Goal: Task Accomplishment & Management: Manage account settings

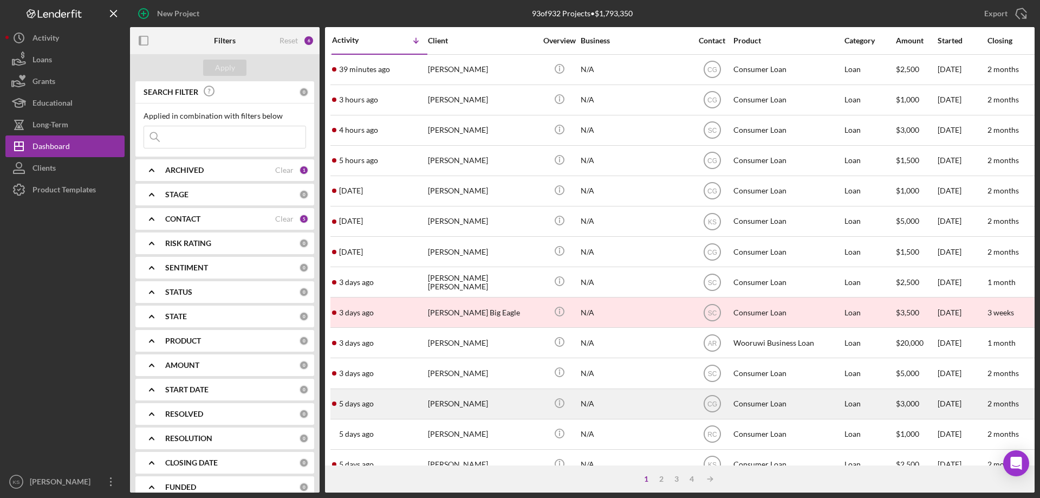
click at [383, 414] on div "[DATE] [PERSON_NAME]" at bounding box center [379, 403] width 95 height 29
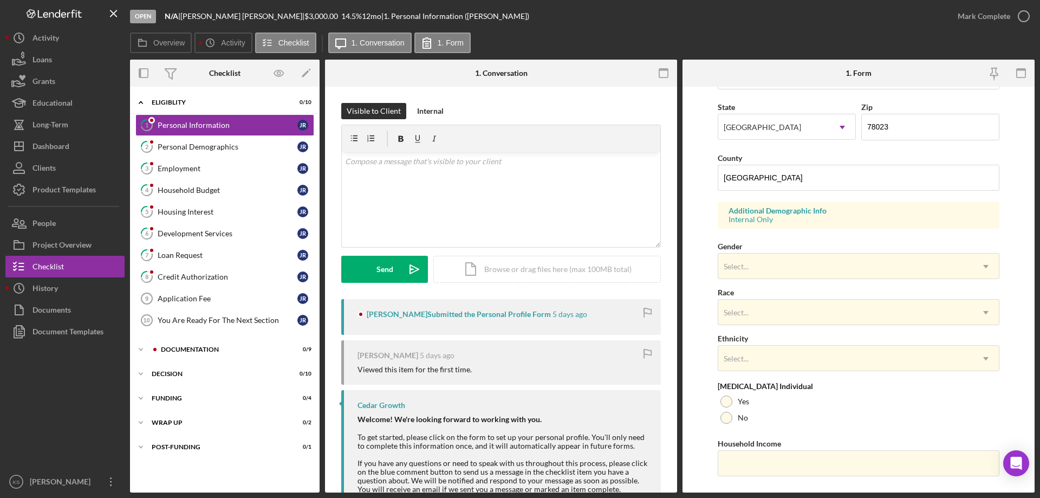
scroll to position [317, 0]
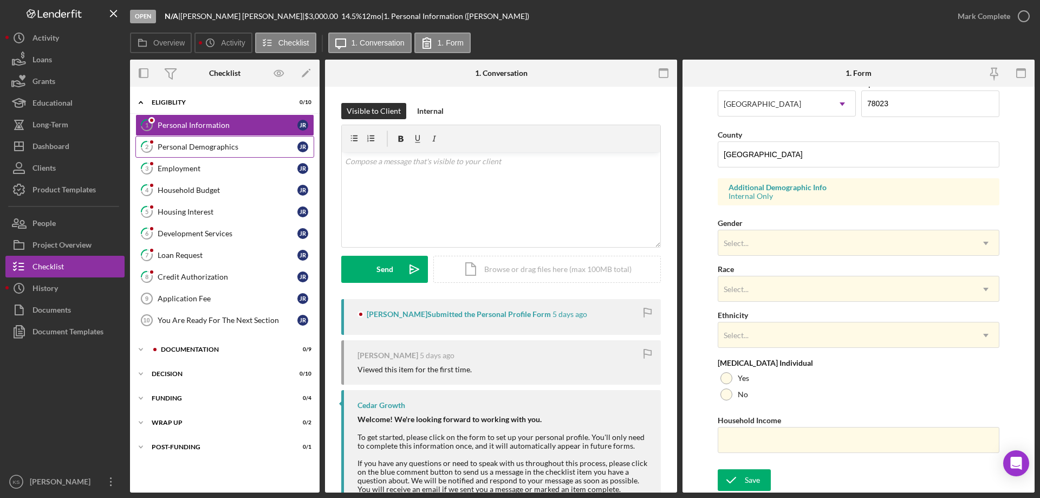
click at [222, 154] on link "2 Personal Demographics J R" at bounding box center [224, 147] width 179 height 22
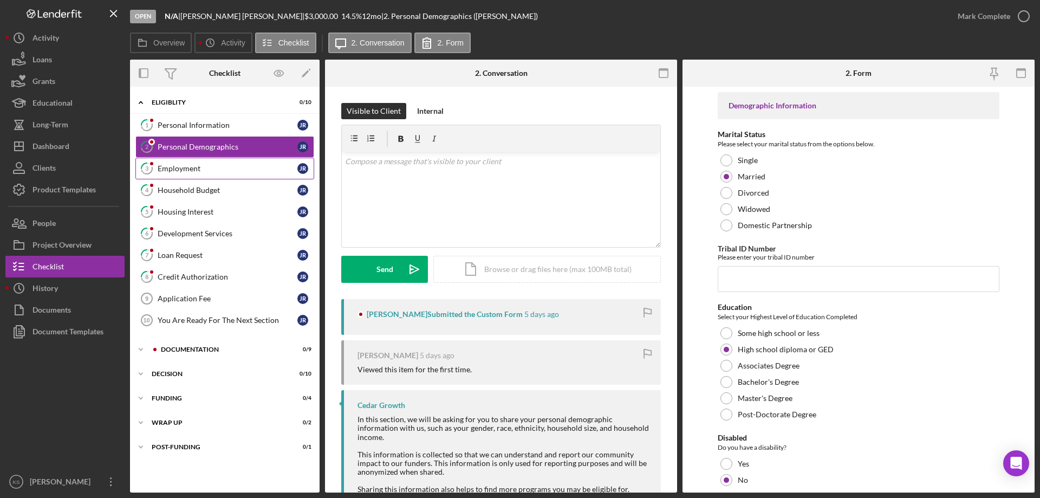
click at [185, 166] on div "Employment" at bounding box center [228, 168] width 140 height 9
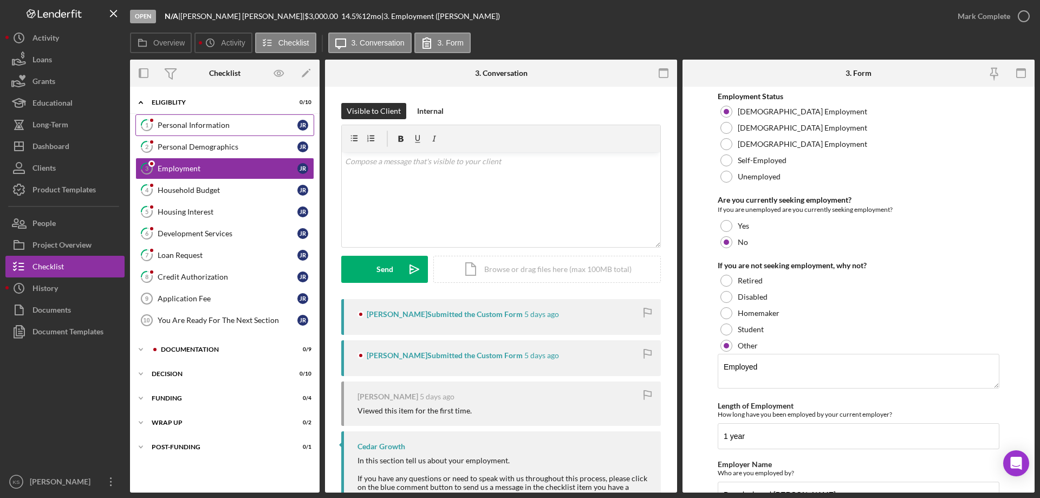
click at [231, 121] on div "Personal Information" at bounding box center [228, 125] width 140 height 9
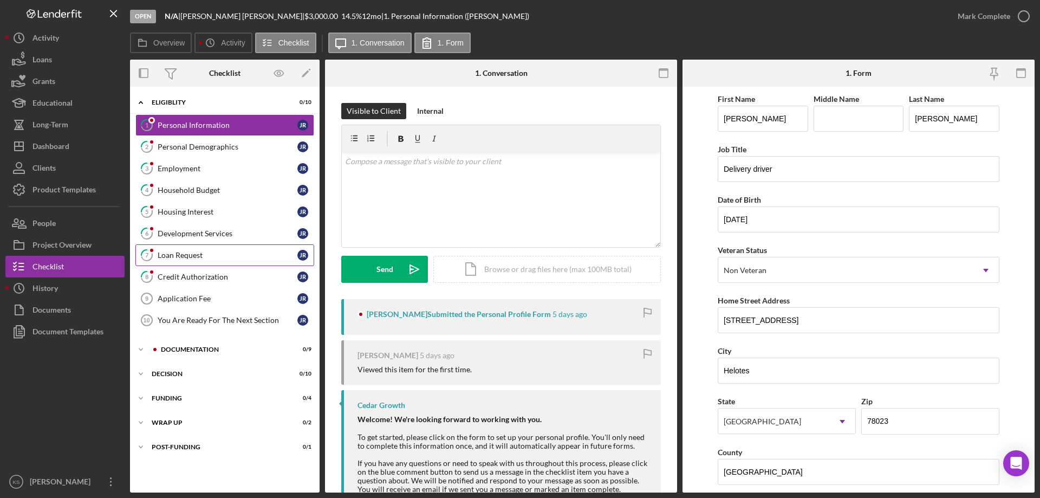
click at [199, 257] on div "Loan Request" at bounding box center [228, 255] width 140 height 9
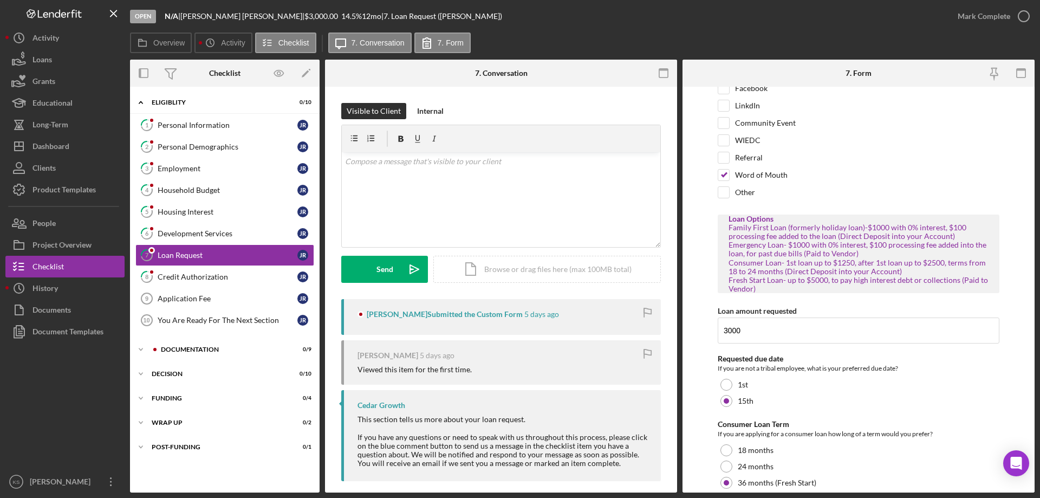
scroll to position [42, 0]
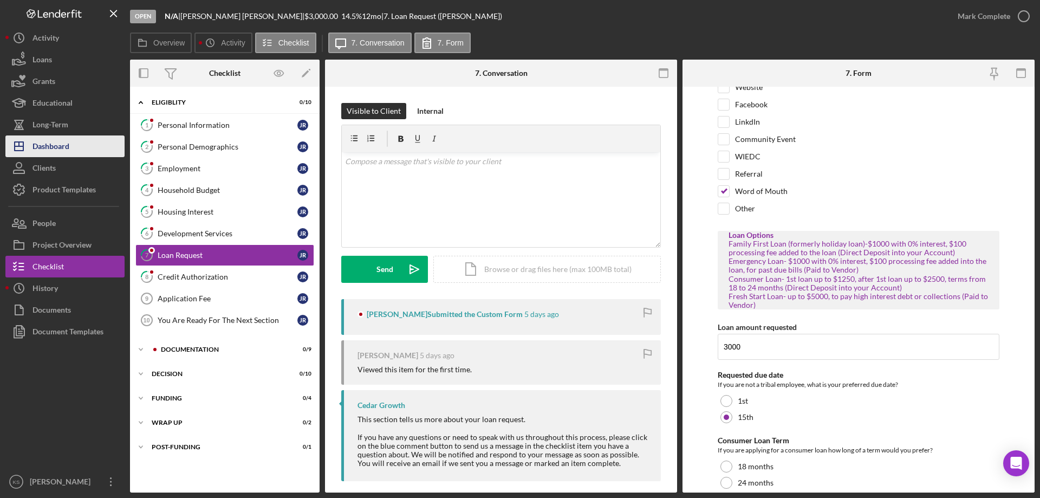
click at [53, 152] on div "Dashboard" at bounding box center [51, 147] width 37 height 24
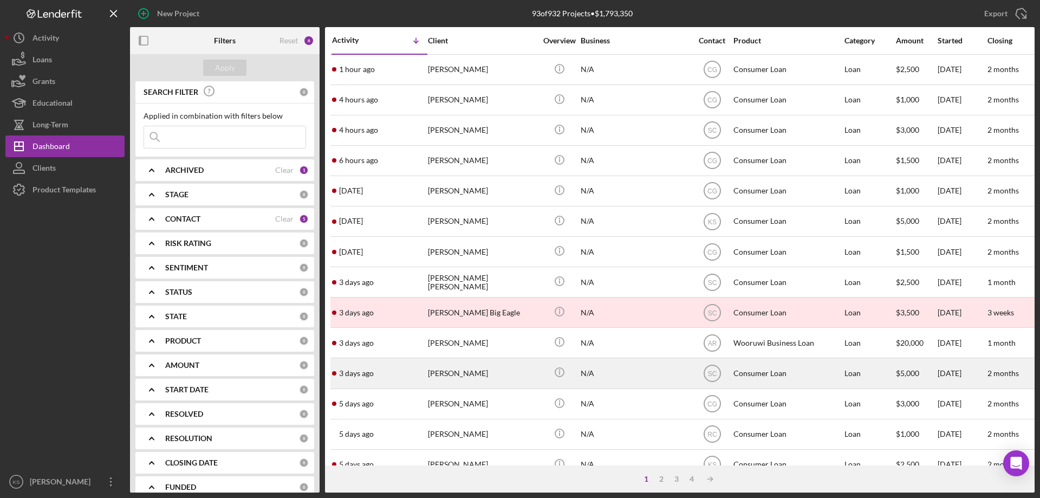
click at [489, 374] on div "[PERSON_NAME]" at bounding box center [482, 373] width 108 height 29
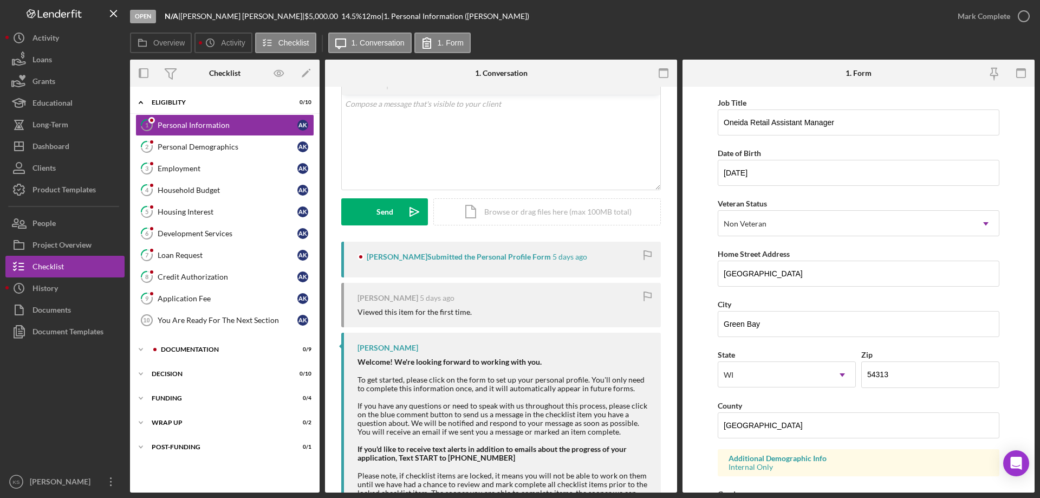
scroll to position [106, 0]
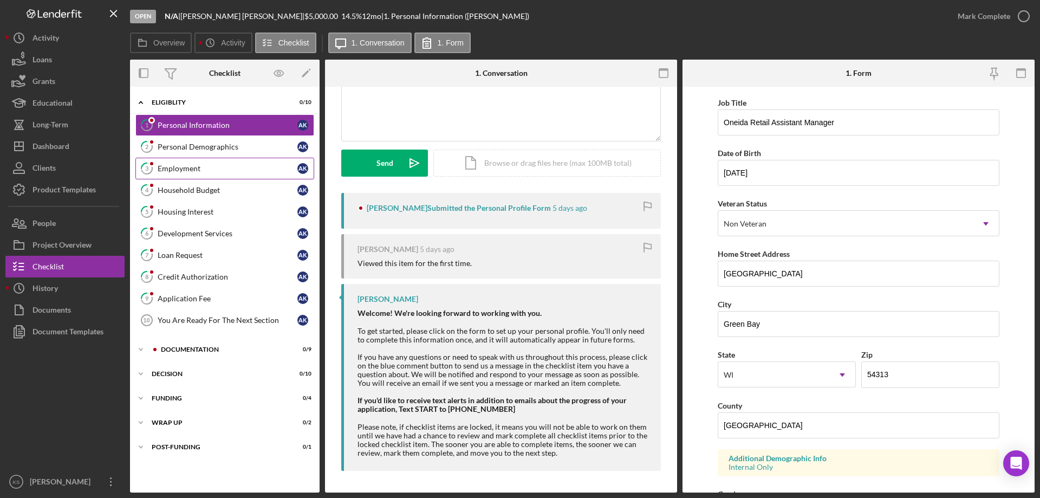
click at [187, 163] on link "3 Employment A K" at bounding box center [224, 169] width 179 height 22
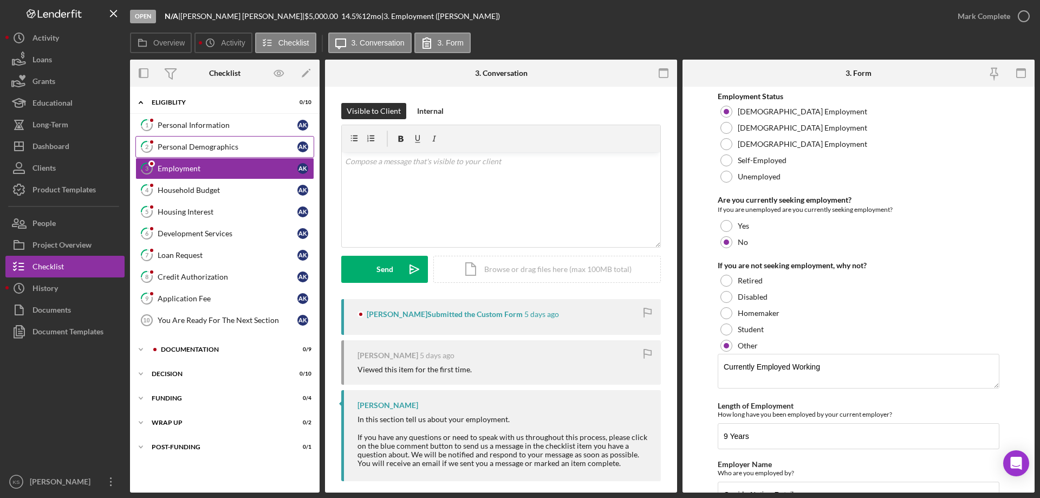
click at [164, 145] on div "Personal Demographics" at bounding box center [228, 146] width 140 height 9
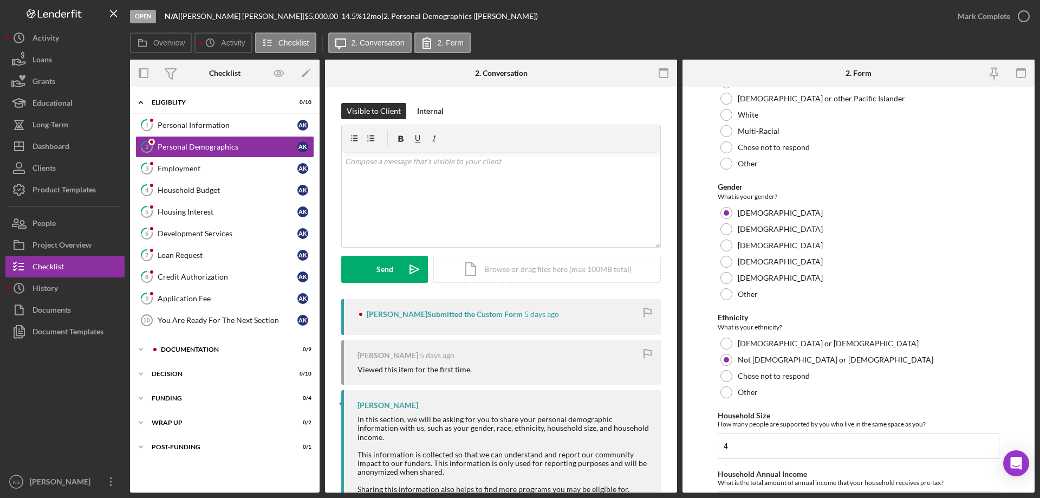
scroll to position [595, 0]
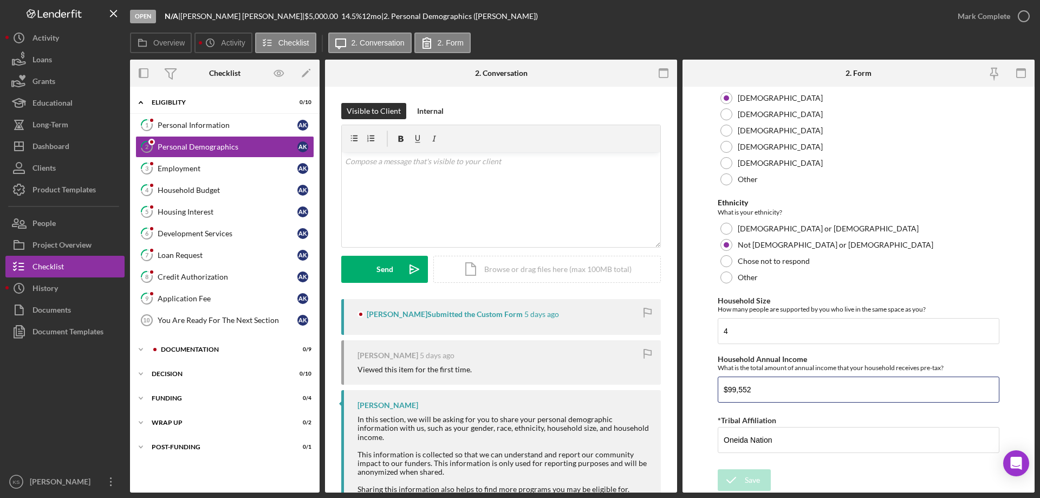
drag, startPoint x: 673, startPoint y: 386, endPoint x: 547, endPoint y: 384, distance: 125.7
click at [547, 384] on div "Overview Internal Workflow Stage Open Icon/Dropdown Arrow Archive (can unarchiv…" at bounding box center [582, 276] width 905 height 433
click at [231, 115] on link "1 Personal Information A K" at bounding box center [224, 125] width 179 height 22
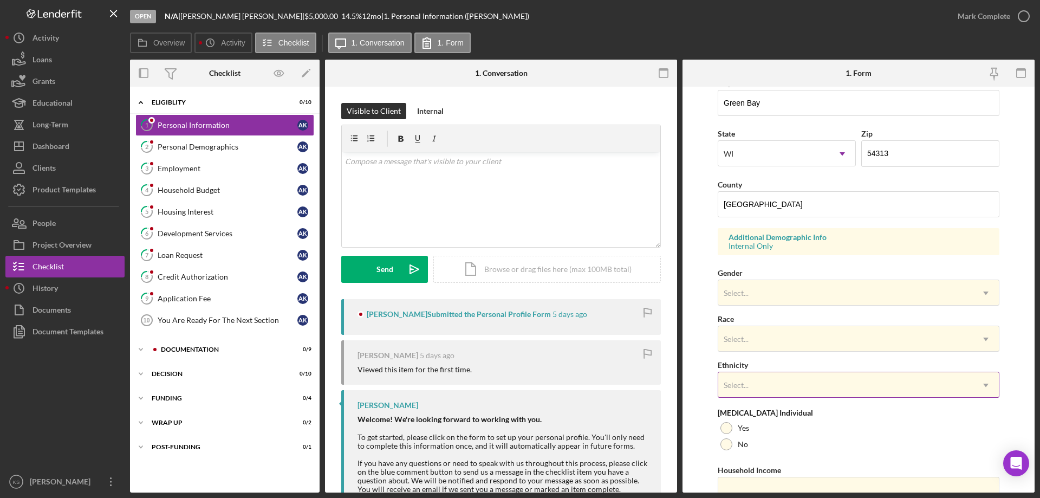
scroll to position [317, 0]
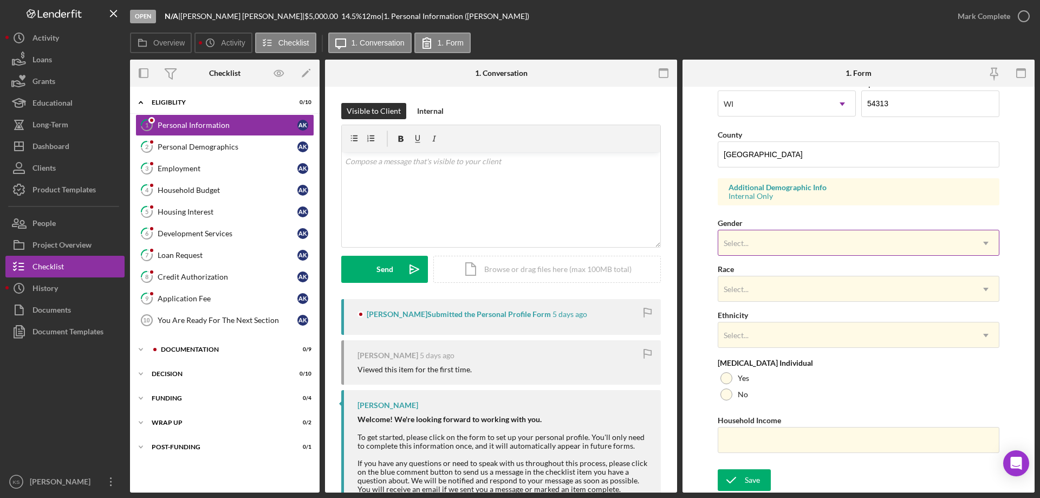
click at [756, 250] on div "Select..." at bounding box center [845, 243] width 255 height 25
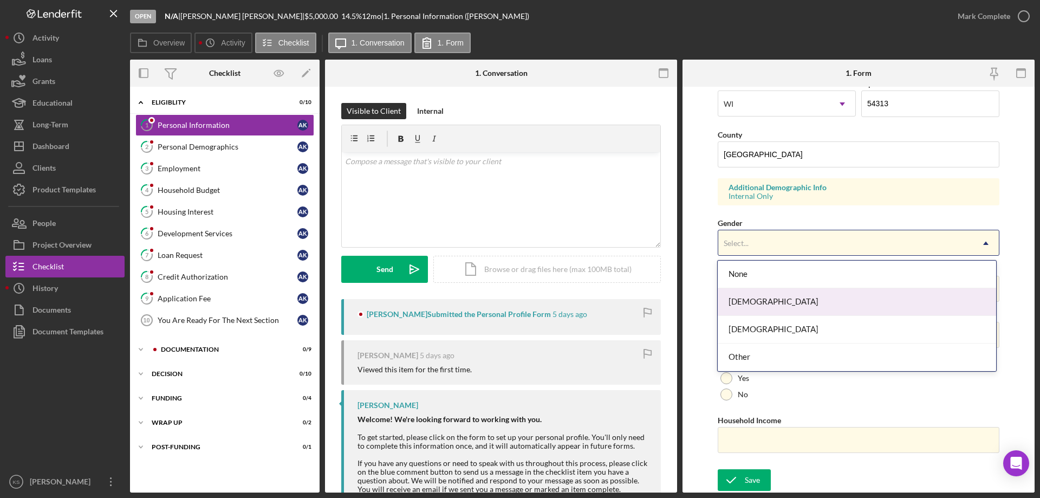
click at [754, 296] on div "[DEMOGRAPHIC_DATA]" at bounding box center [857, 302] width 278 height 28
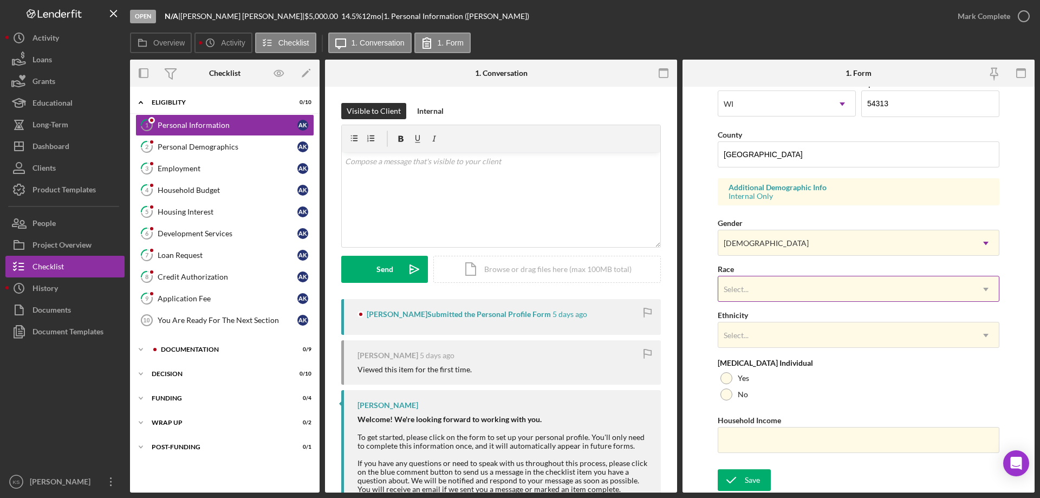
click at [771, 285] on div "Select..." at bounding box center [845, 289] width 255 height 25
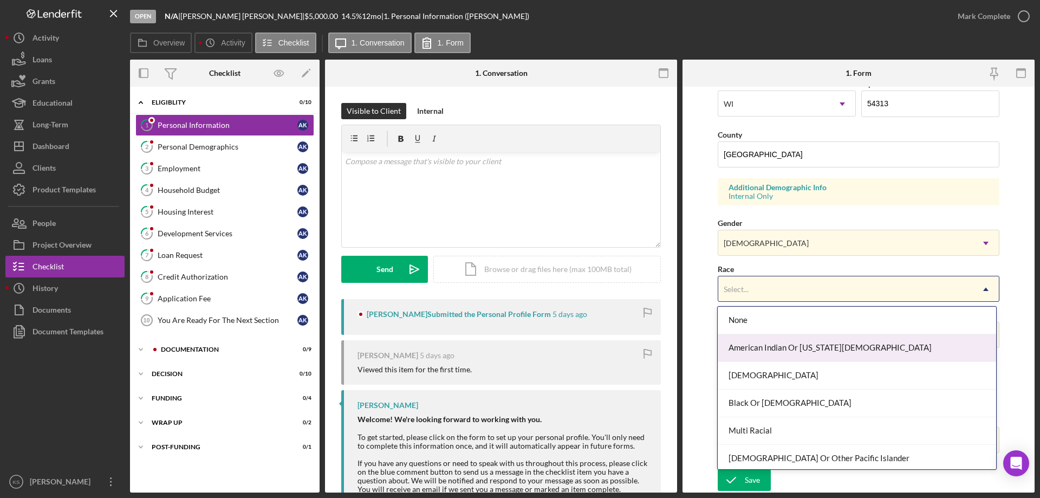
click at [794, 337] on div "American Indian Or [US_STATE][DEMOGRAPHIC_DATA]" at bounding box center [857, 348] width 278 height 28
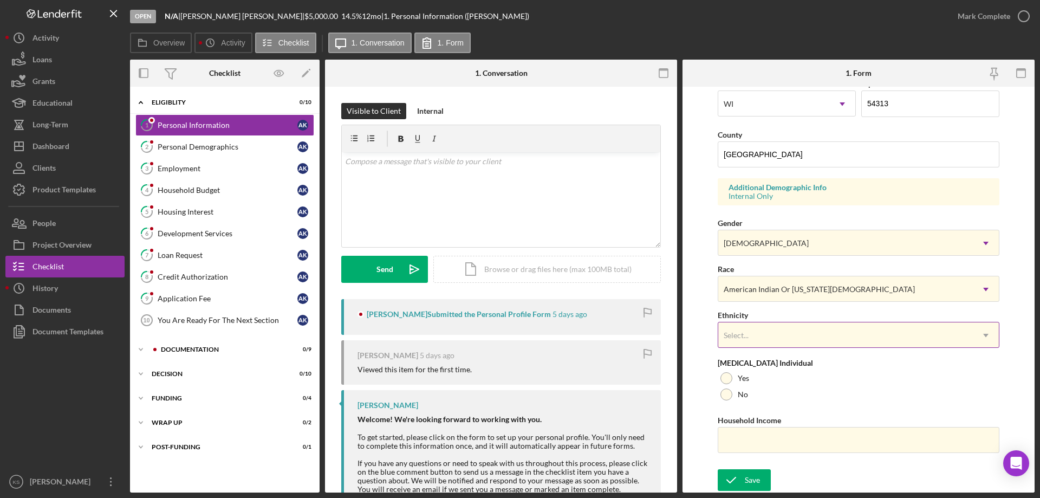
click at [781, 329] on div "Select..." at bounding box center [845, 335] width 255 height 25
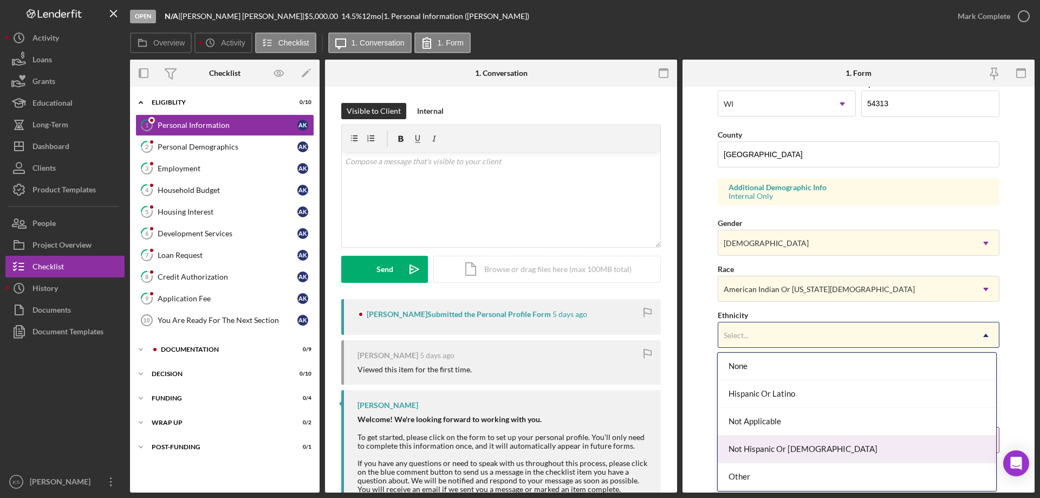
click at [778, 452] on div "Not Hispanic Or [DEMOGRAPHIC_DATA]" at bounding box center [857, 450] width 278 height 28
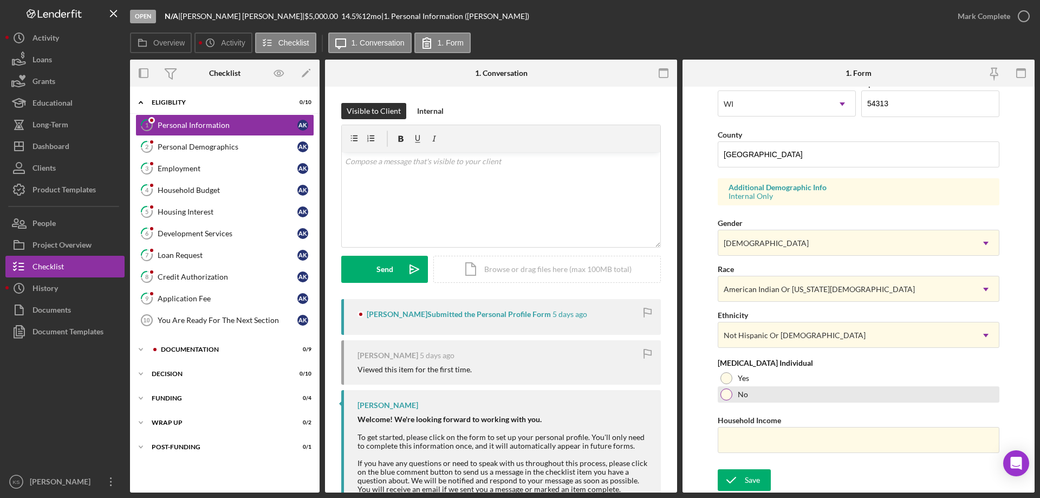
click at [740, 391] on label "No" at bounding box center [743, 394] width 10 height 9
click at [743, 438] on input "Household Income" at bounding box center [859, 440] width 282 height 26
paste input "$99,552"
type input "$99,552"
click at [745, 475] on div "Save" at bounding box center [752, 480] width 15 height 22
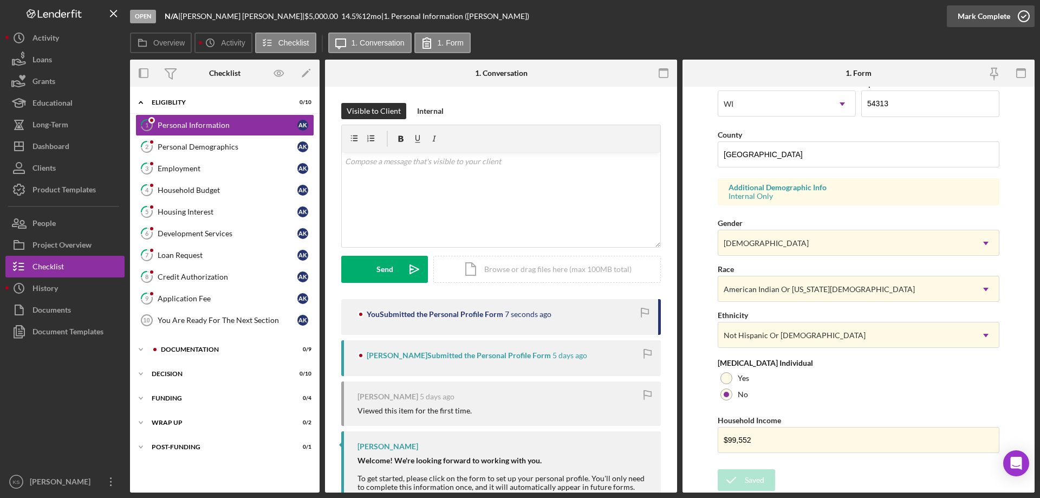
click at [1002, 21] on div "Mark Complete" at bounding box center [984, 16] width 53 height 22
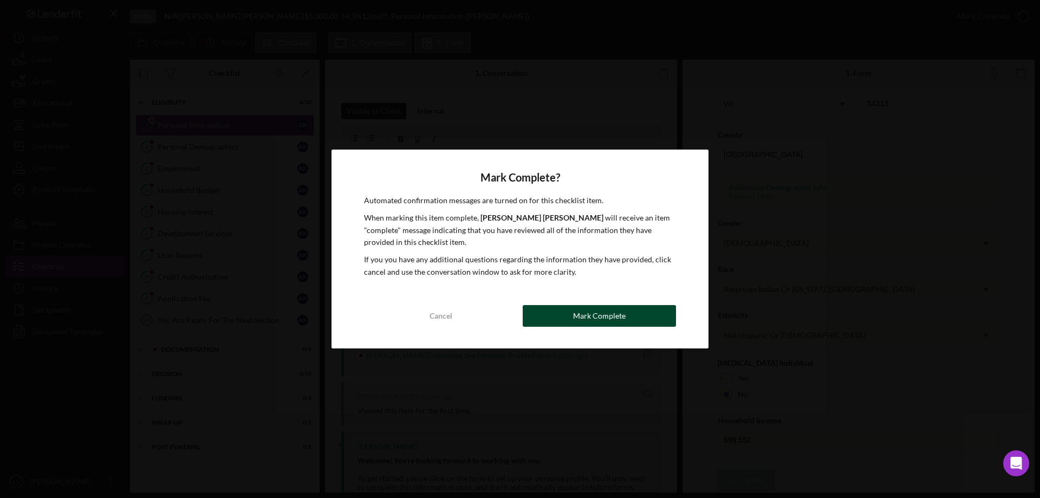
click at [611, 323] on div "Mark Complete" at bounding box center [599, 316] width 53 height 22
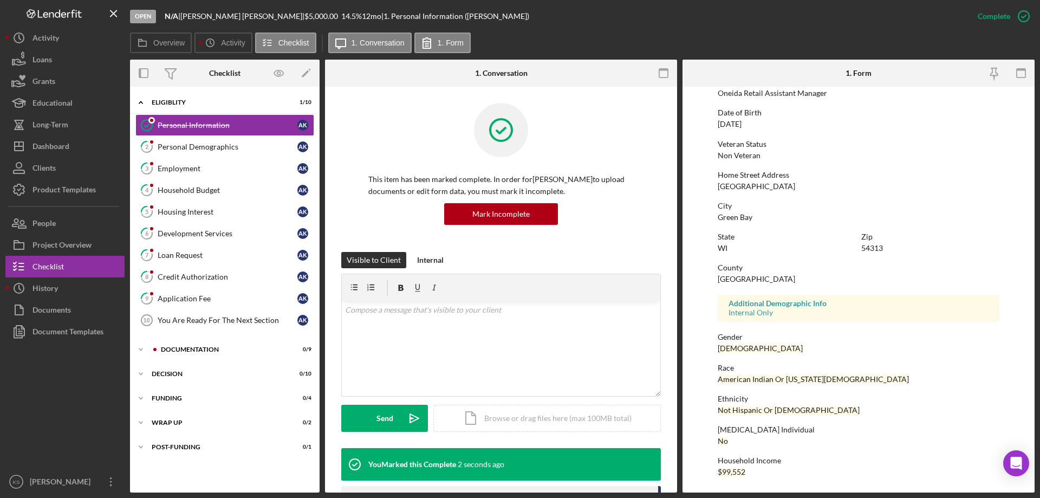
scroll to position [100, 0]
click at [194, 152] on link "2 Personal Demographics A K" at bounding box center [224, 147] width 179 height 22
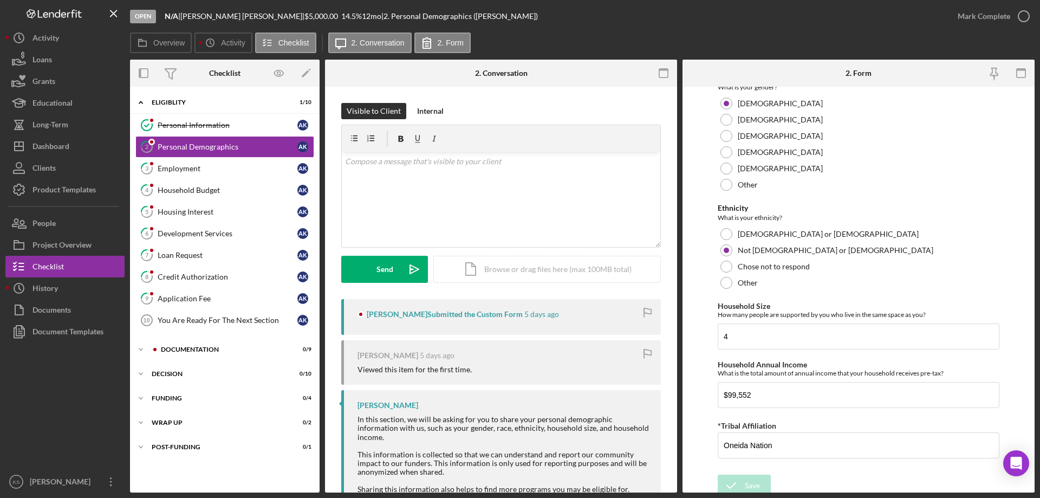
scroll to position [595, 0]
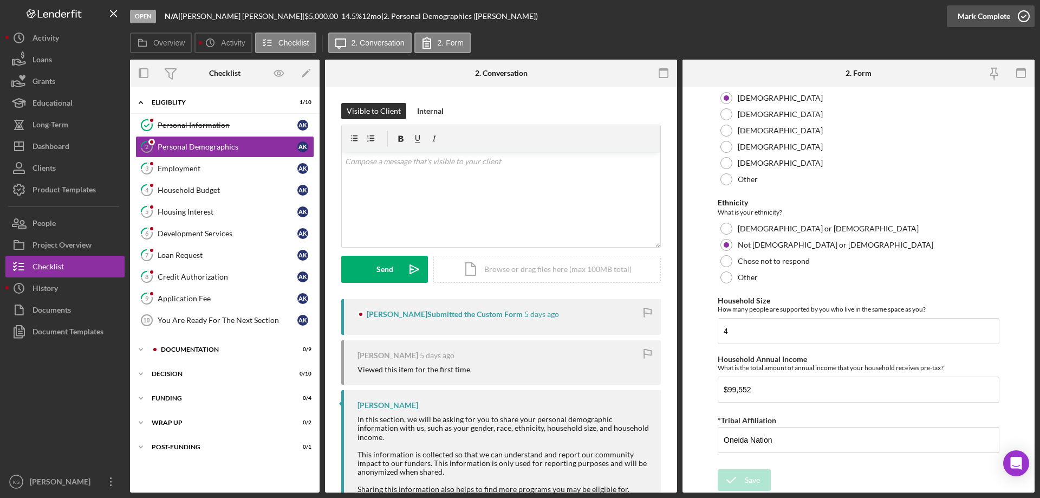
click at [995, 12] on div "Mark Complete" at bounding box center [984, 16] width 53 height 22
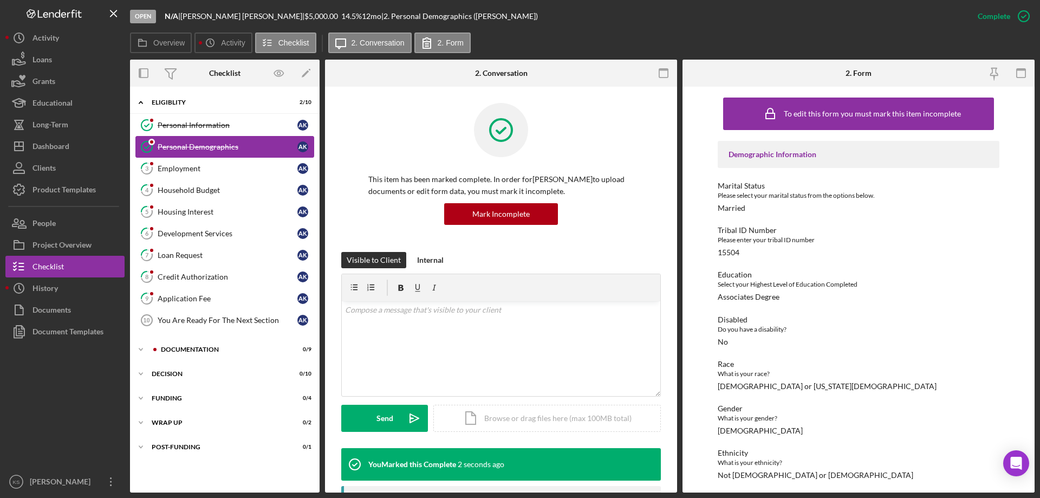
click at [223, 157] on link "Personal Demographics Personal Demographics A K" at bounding box center [224, 147] width 179 height 22
click at [202, 171] on div "Employment" at bounding box center [228, 168] width 140 height 9
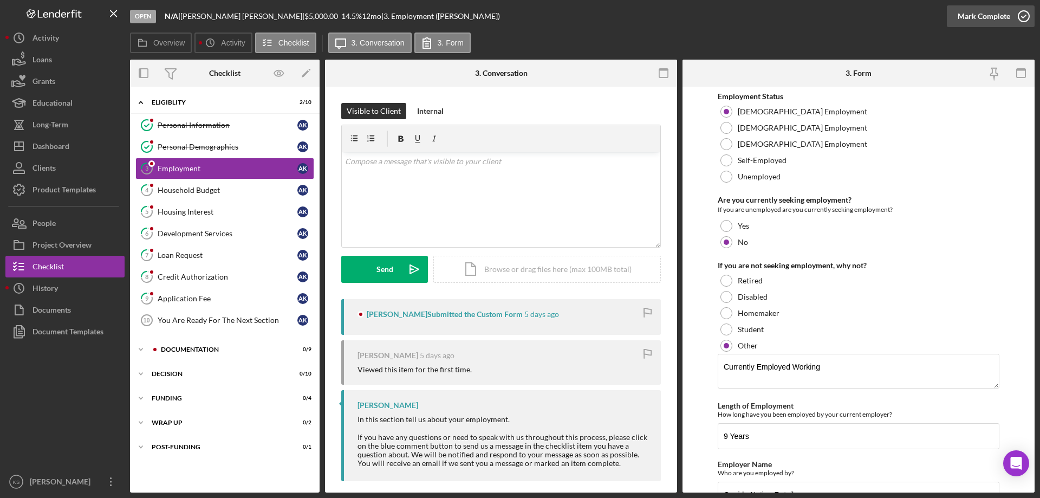
click at [997, 9] on div "Mark Complete" at bounding box center [984, 16] width 53 height 22
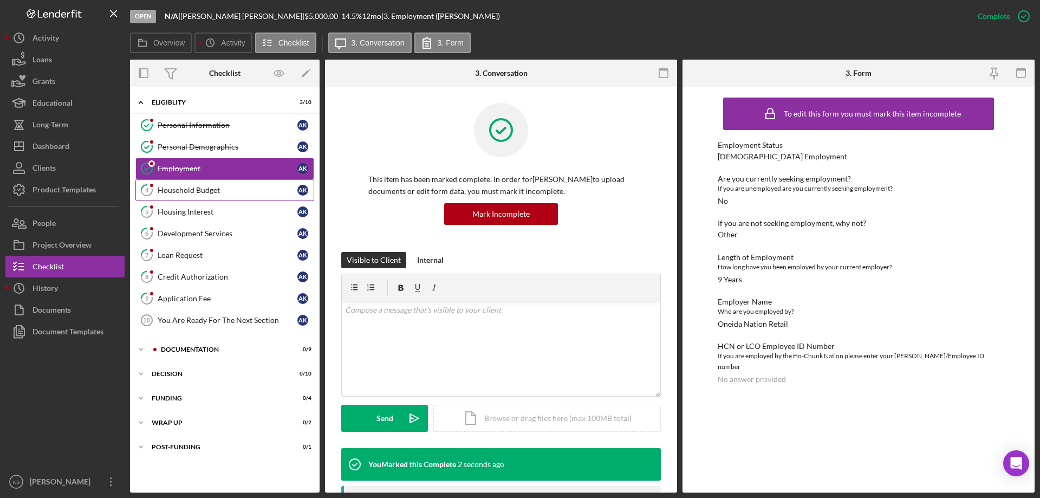
click at [174, 191] on div "Household Budget" at bounding box center [228, 190] width 140 height 9
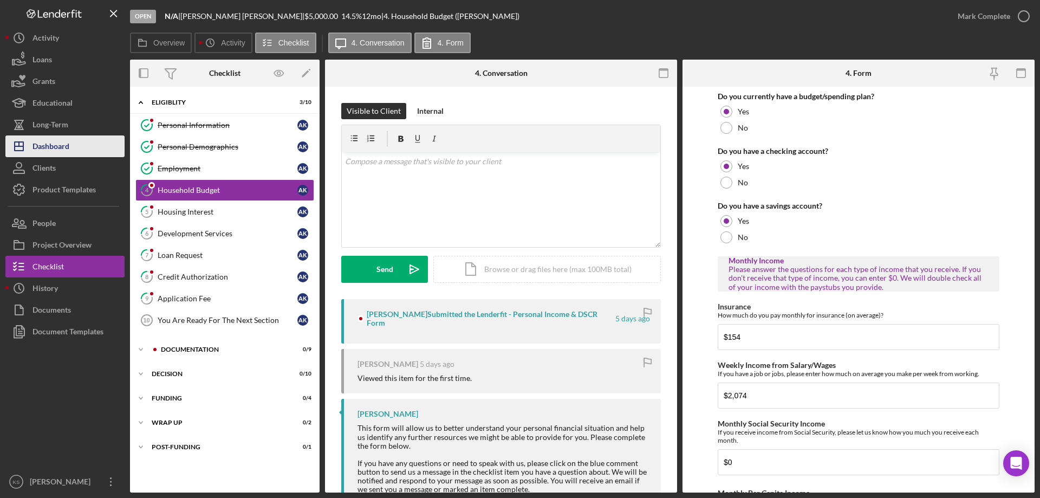
click at [81, 140] on button "Icon/Dashboard Dashboard" at bounding box center [64, 146] width 119 height 22
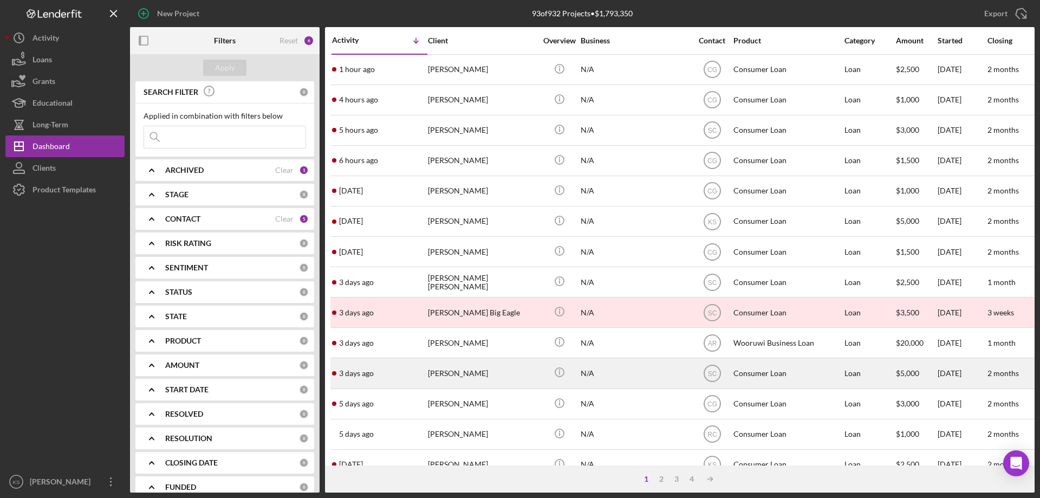
click at [496, 377] on div "[PERSON_NAME]" at bounding box center [482, 373] width 108 height 29
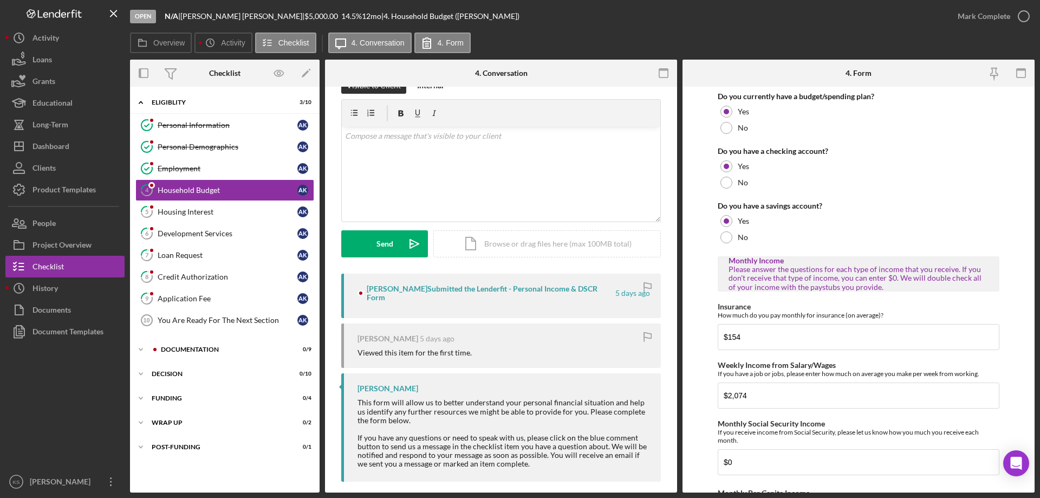
scroll to position [36, 0]
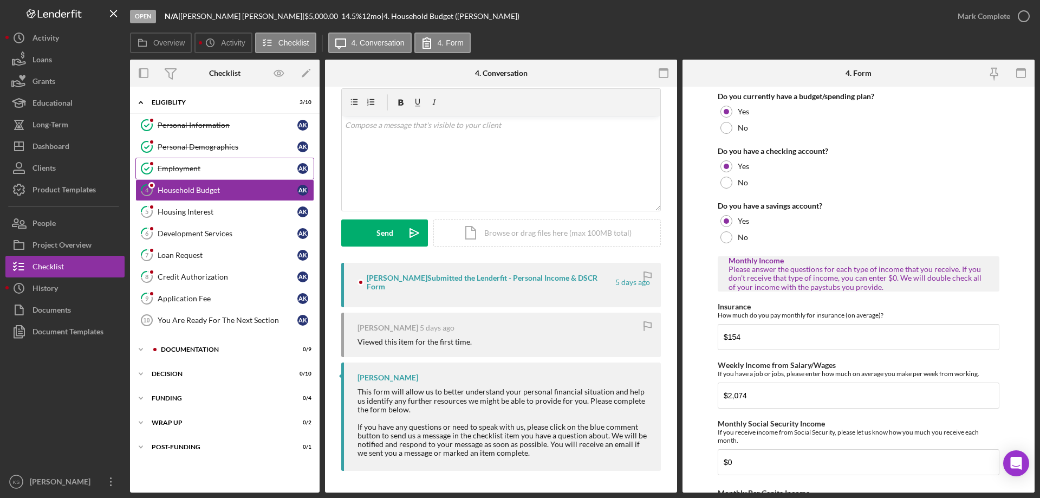
click at [202, 167] on div "Employment" at bounding box center [228, 168] width 140 height 9
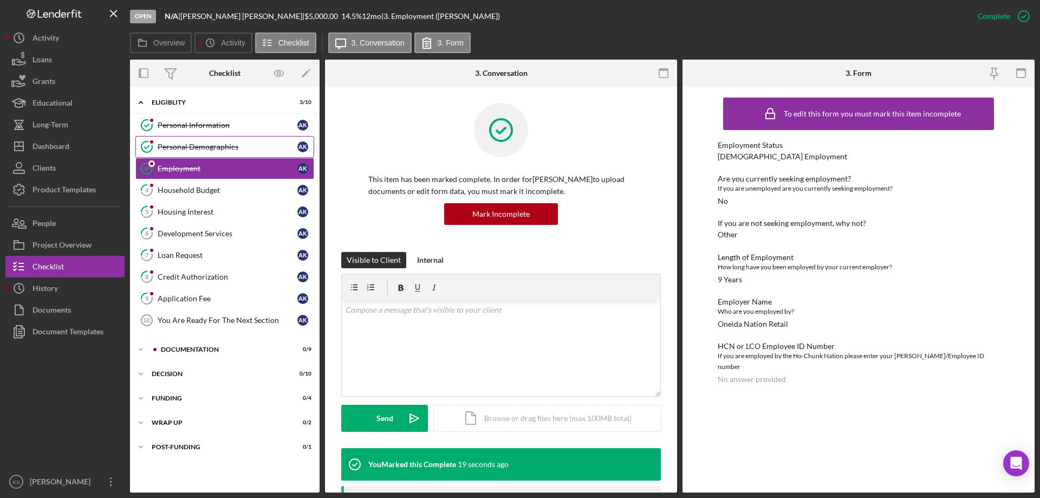
click at [200, 151] on div "Personal Demographics" at bounding box center [228, 146] width 140 height 9
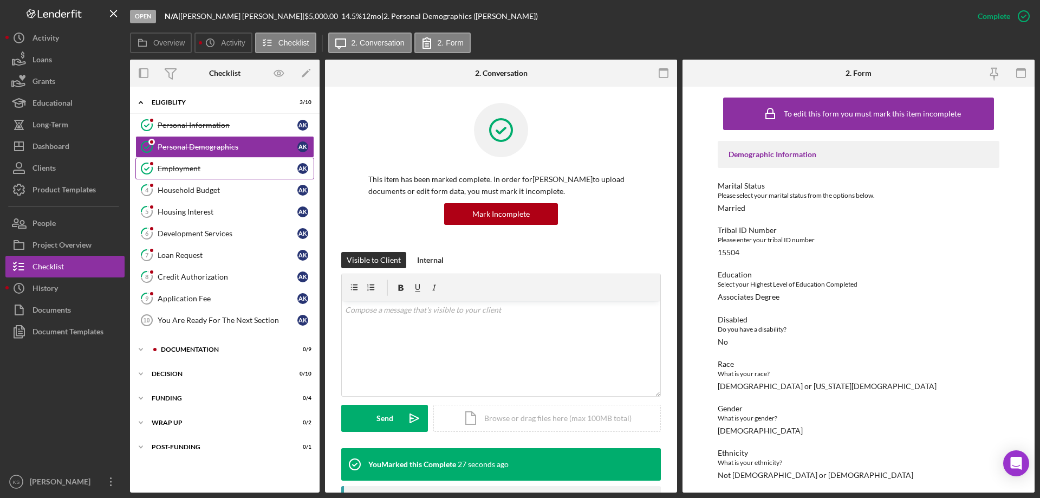
click at [192, 160] on link "Employment Employment A K" at bounding box center [224, 169] width 179 height 22
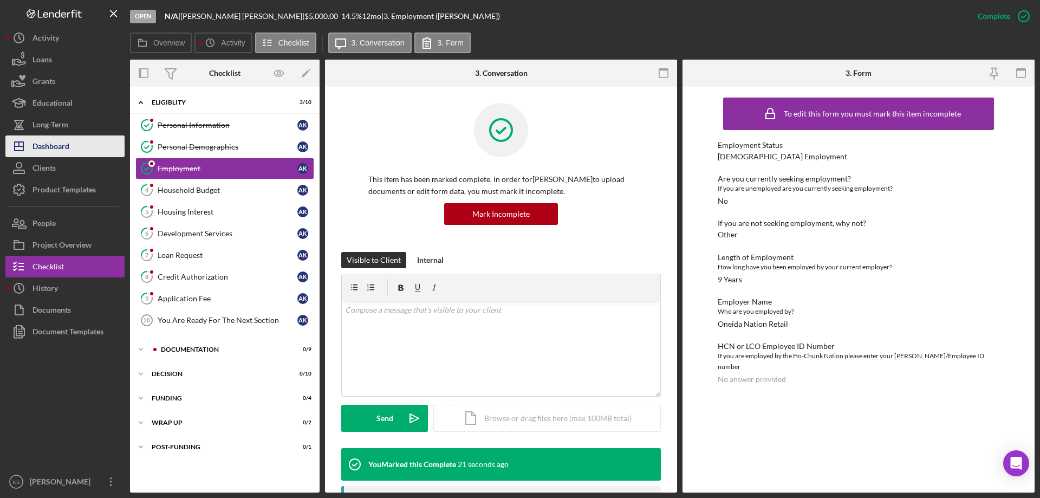
click at [68, 152] on div "Dashboard" at bounding box center [51, 147] width 37 height 24
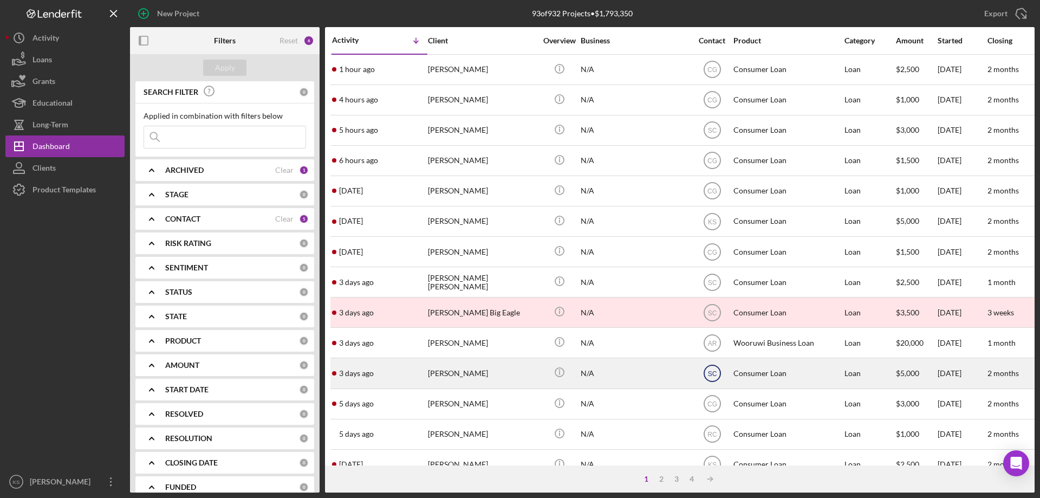
click at [716, 74] on text "SC" at bounding box center [712, 70] width 10 height 8
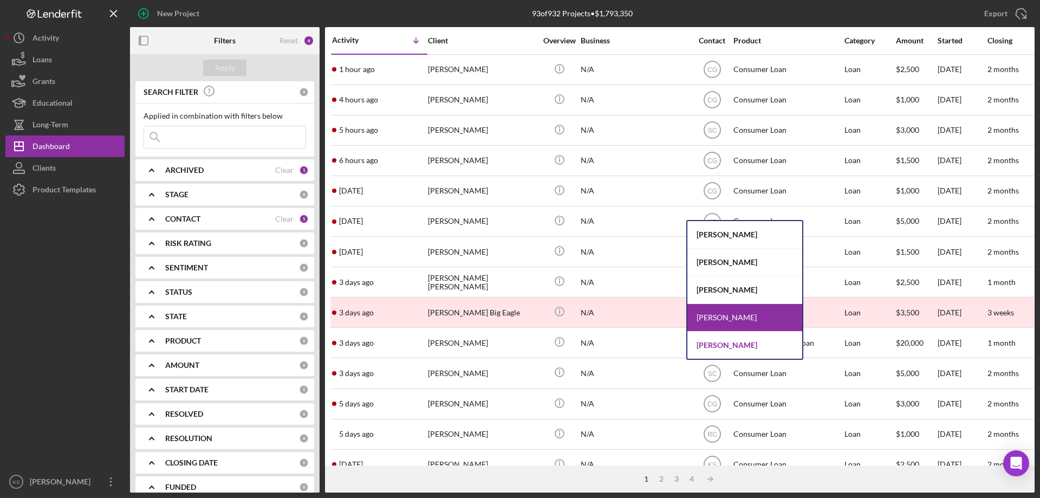
click at [737, 344] on div "[PERSON_NAME]" at bounding box center [744, 345] width 115 height 27
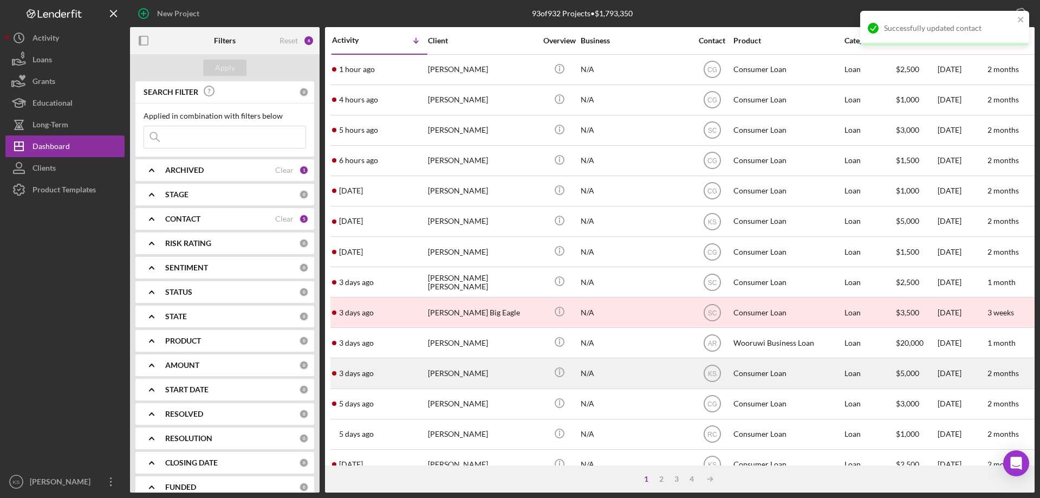
click at [505, 363] on div "[PERSON_NAME]" at bounding box center [482, 373] width 108 height 29
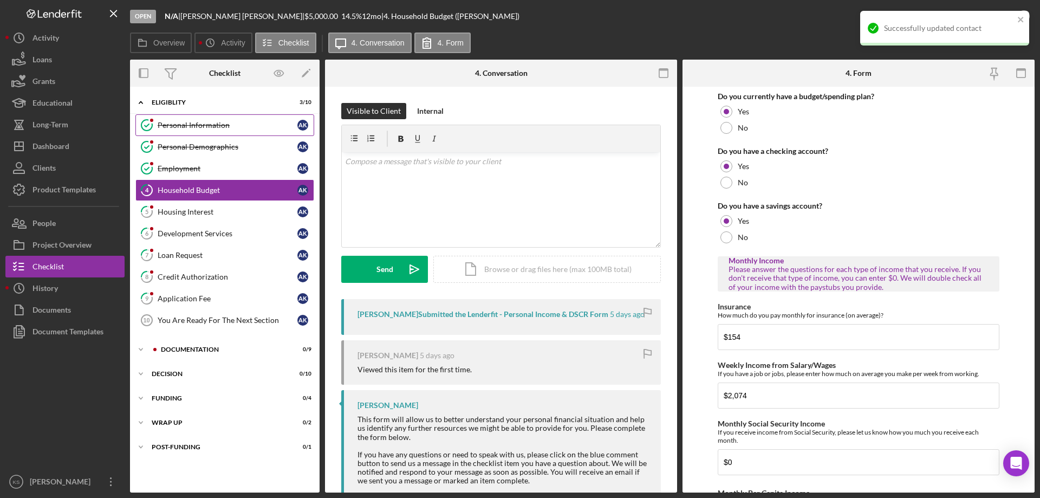
click at [212, 121] on div "Personal Information" at bounding box center [228, 125] width 140 height 9
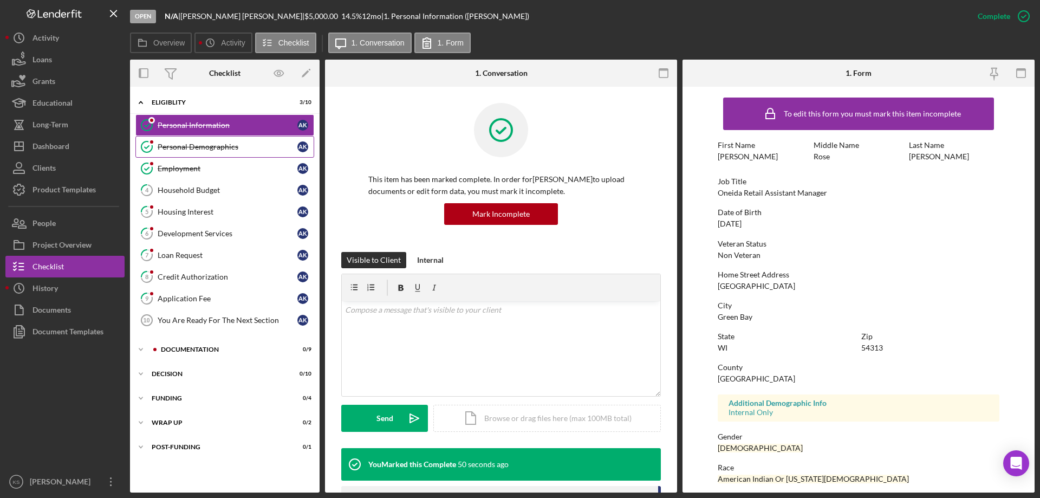
click at [206, 144] on div "Personal Demographics" at bounding box center [228, 146] width 140 height 9
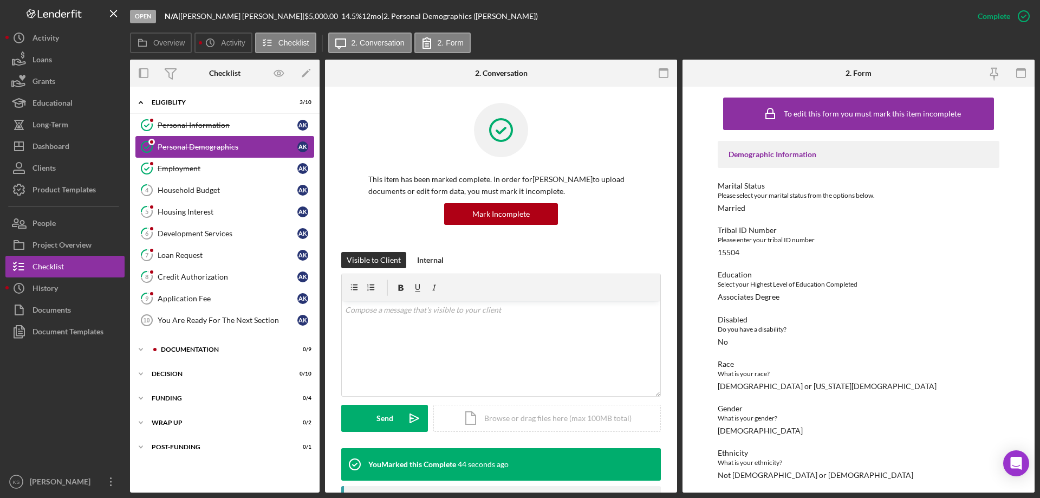
click at [205, 154] on link "Personal Demographics Personal Demographics A K" at bounding box center [224, 147] width 179 height 22
click at [200, 170] on div "Employment" at bounding box center [228, 168] width 140 height 9
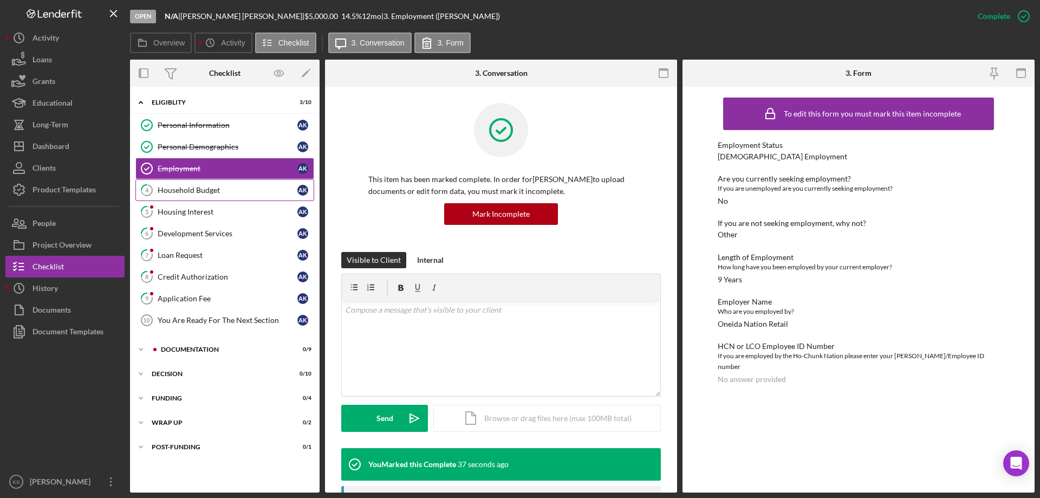
click at [199, 194] on div "Household Budget" at bounding box center [228, 190] width 140 height 9
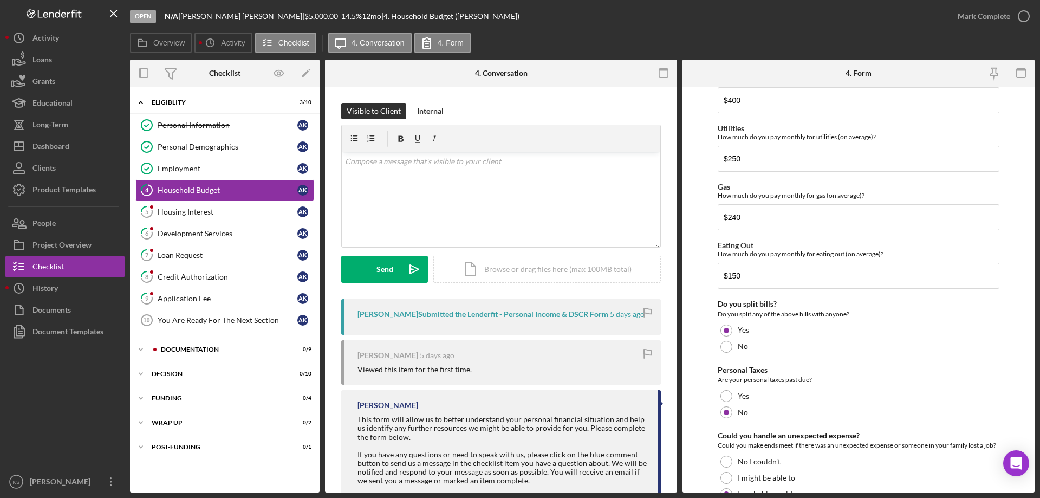
scroll to position [703, 0]
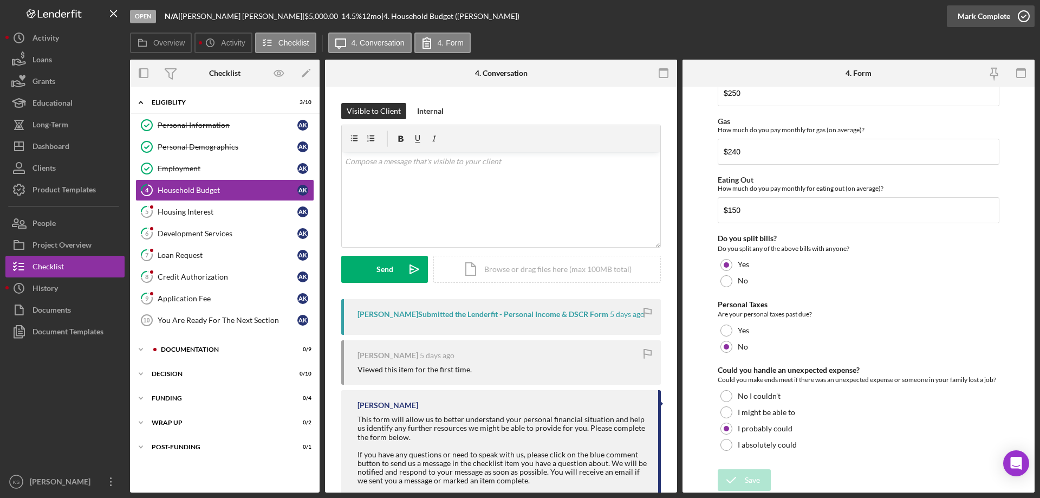
click at [980, 17] on div "Mark Complete" at bounding box center [984, 16] width 53 height 22
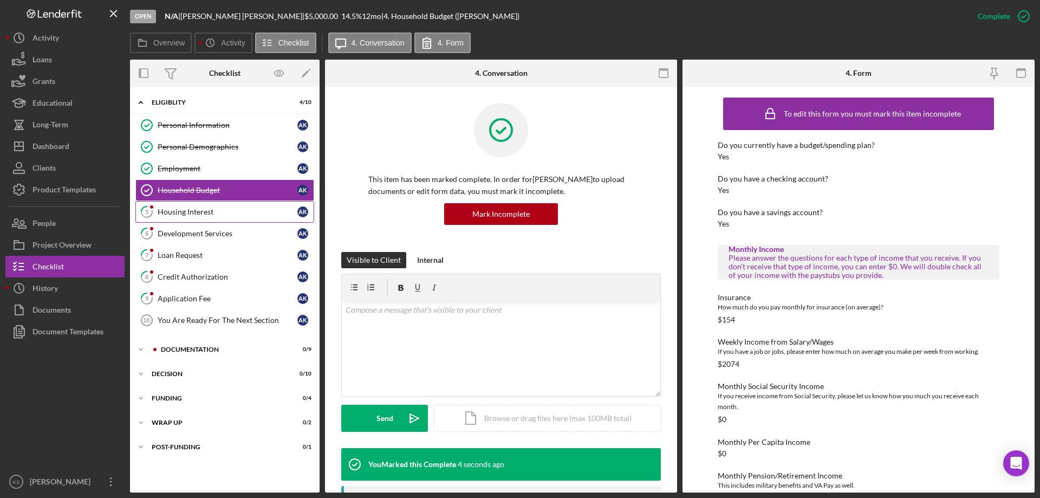
click at [198, 211] on div "Housing Interest" at bounding box center [228, 211] width 140 height 9
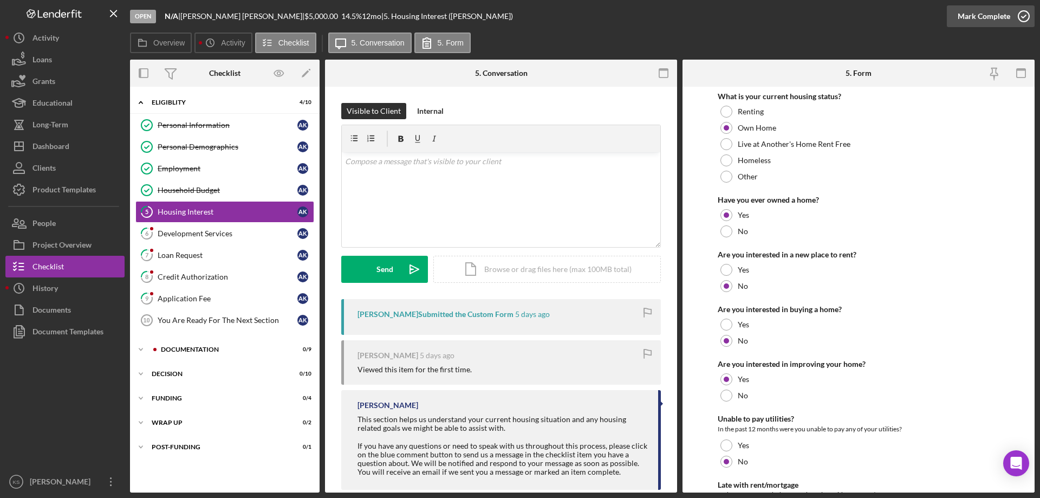
click at [975, 17] on div "Mark Complete" at bounding box center [984, 16] width 53 height 22
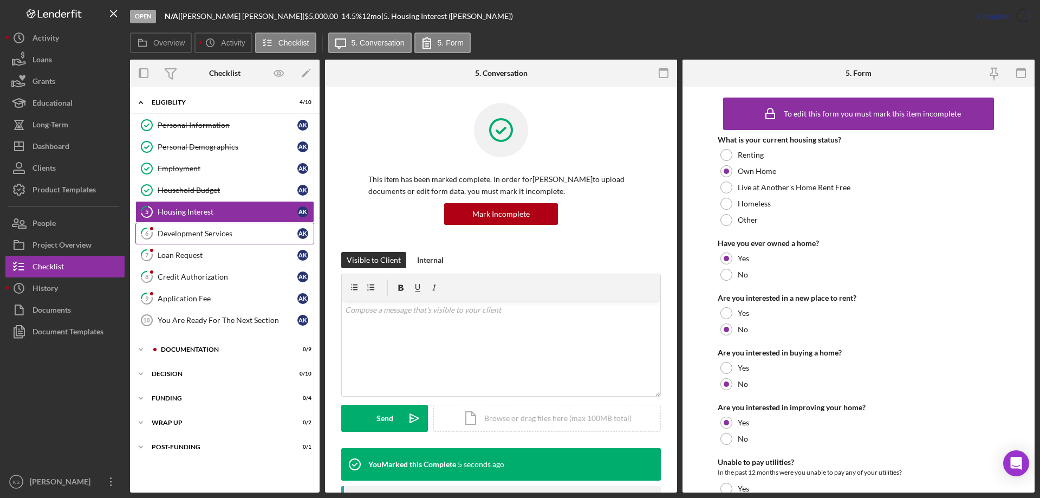
click at [185, 237] on div "Development Services" at bounding box center [228, 233] width 140 height 9
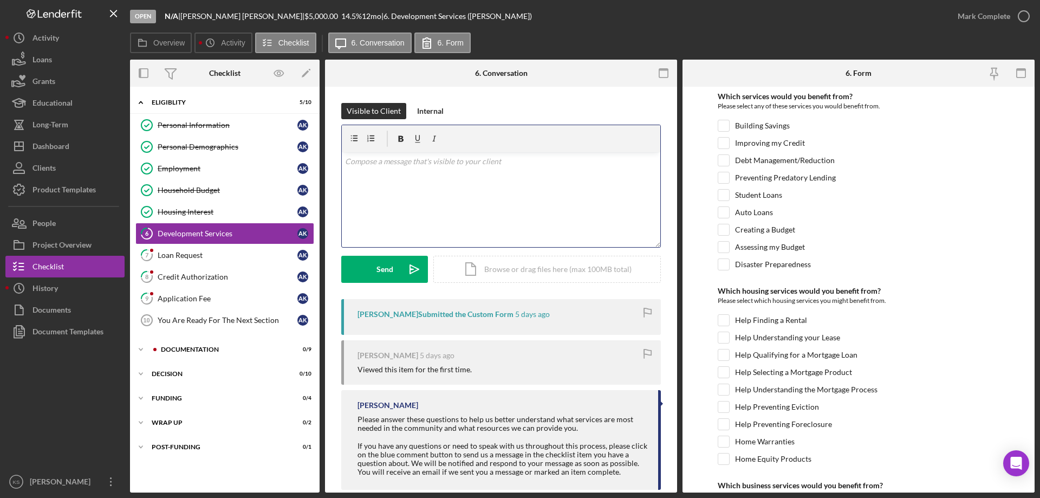
click at [499, 212] on div "v Color teal Color pink Remove color Add row above Add row below Add column bef…" at bounding box center [501, 199] width 319 height 95
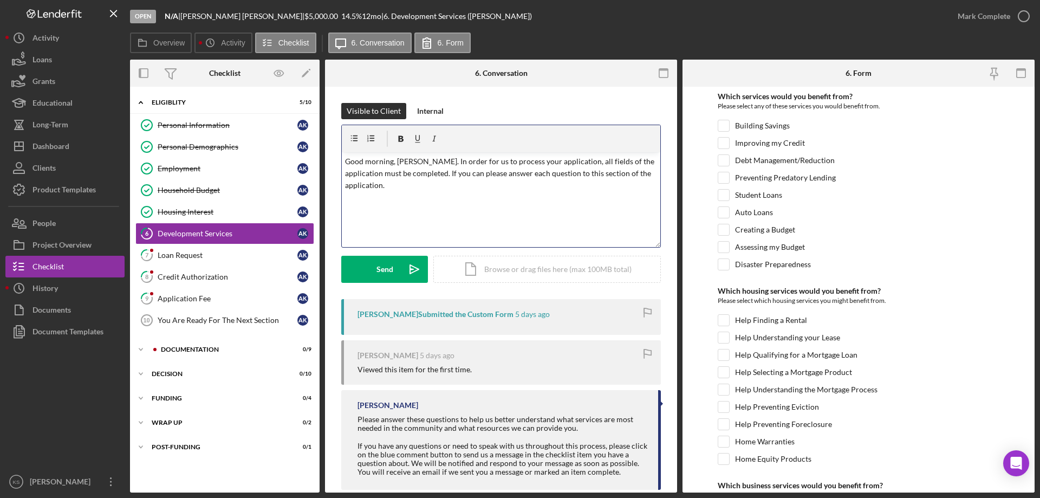
click at [500, 212] on div "v Color teal Color pink Remove color Add row above Add row below Add column bef…" at bounding box center [501, 199] width 319 height 95
drag, startPoint x: 526, startPoint y: 152, endPoint x: 536, endPoint y: 153, distance: 10.3
click at [528, 152] on div "v Color teal Color pink Remove color Add row above Add row below Add column bef…" at bounding box center [501, 199] width 319 height 95
click at [612, 183] on p "Good morning, [PERSON_NAME]. In order for us to process your application, all f…" at bounding box center [501, 173] width 313 height 36
click at [387, 271] on div "Send" at bounding box center [384, 269] width 17 height 27
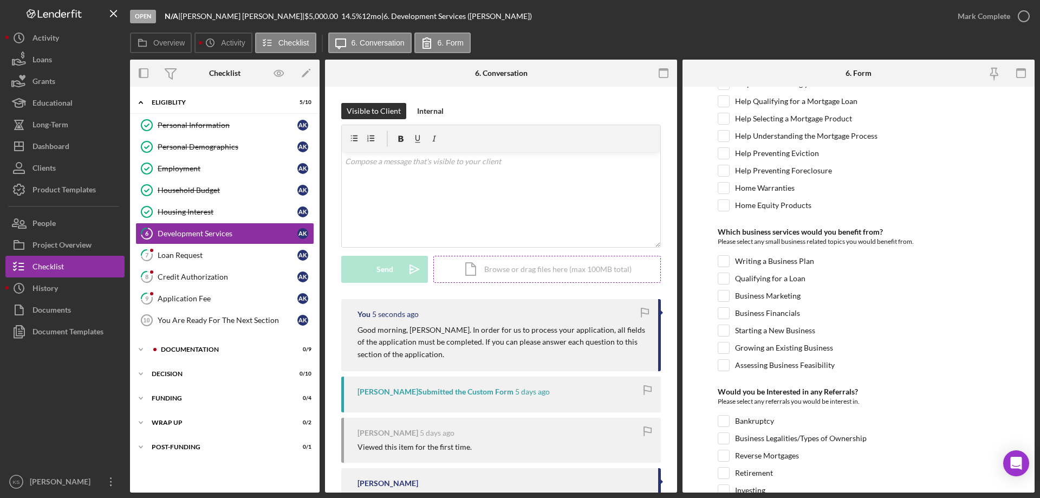
scroll to position [75, 0]
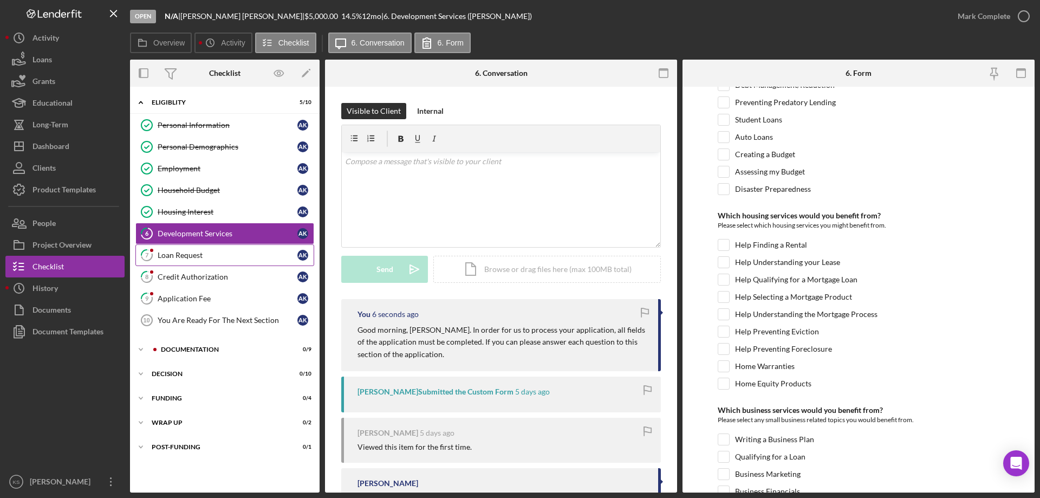
click at [224, 258] on div "Loan Request" at bounding box center [228, 255] width 140 height 9
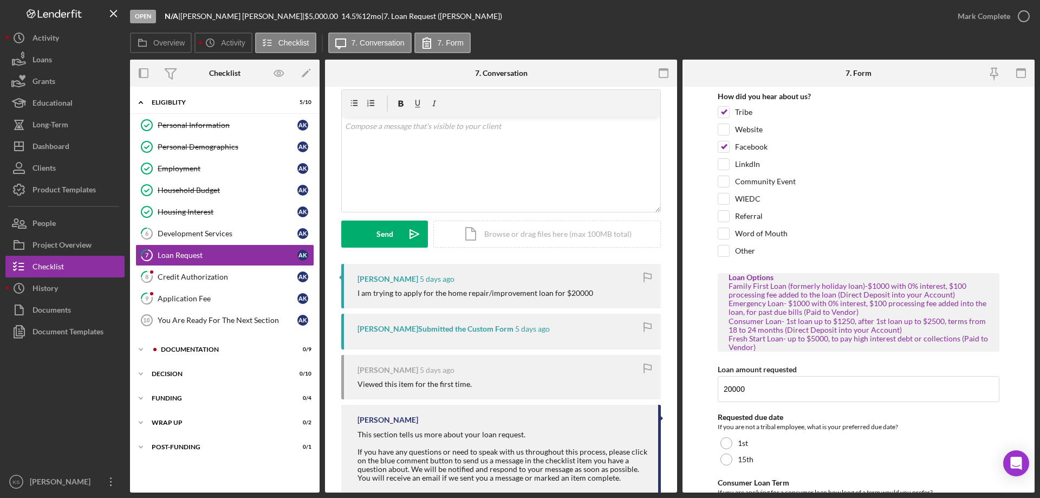
scroll to position [54, 0]
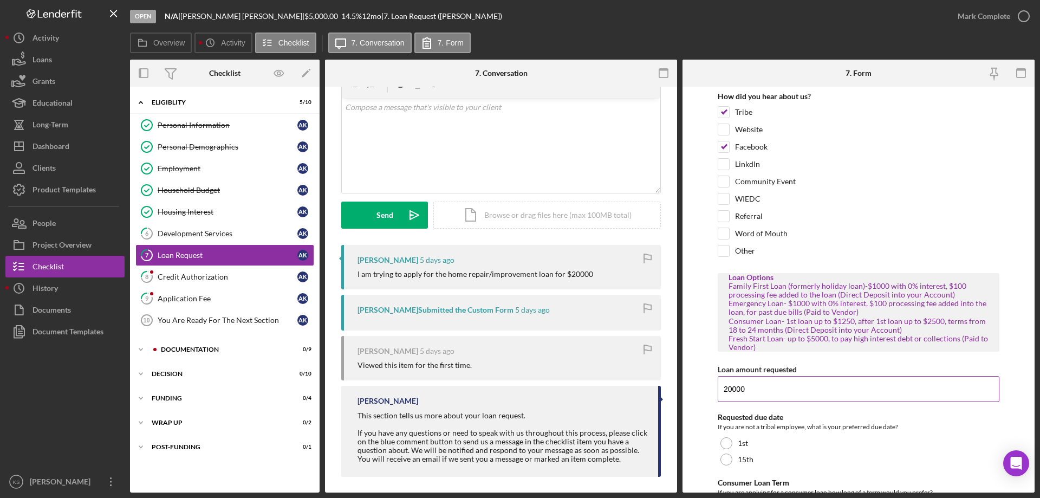
click at [731, 389] on input "20000" at bounding box center [859, 389] width 282 height 26
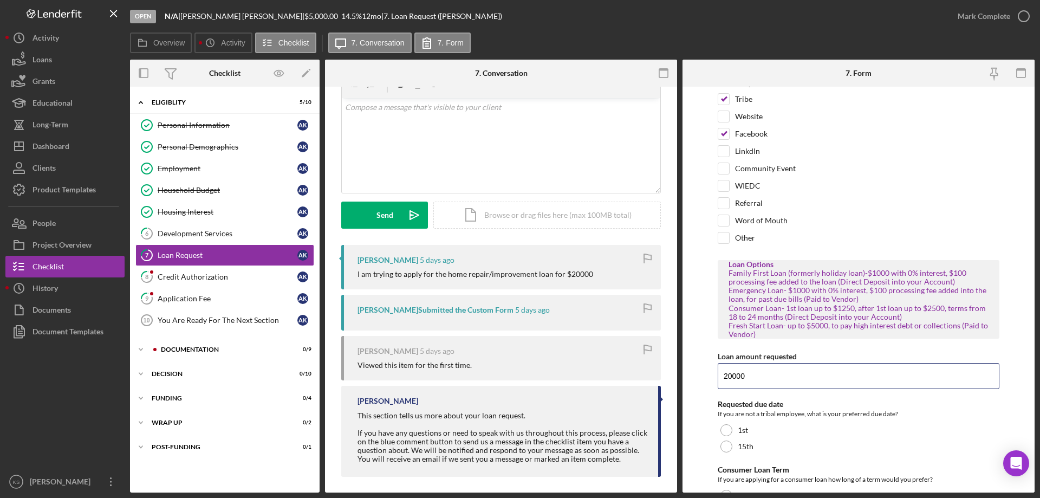
scroll to position [0, 0]
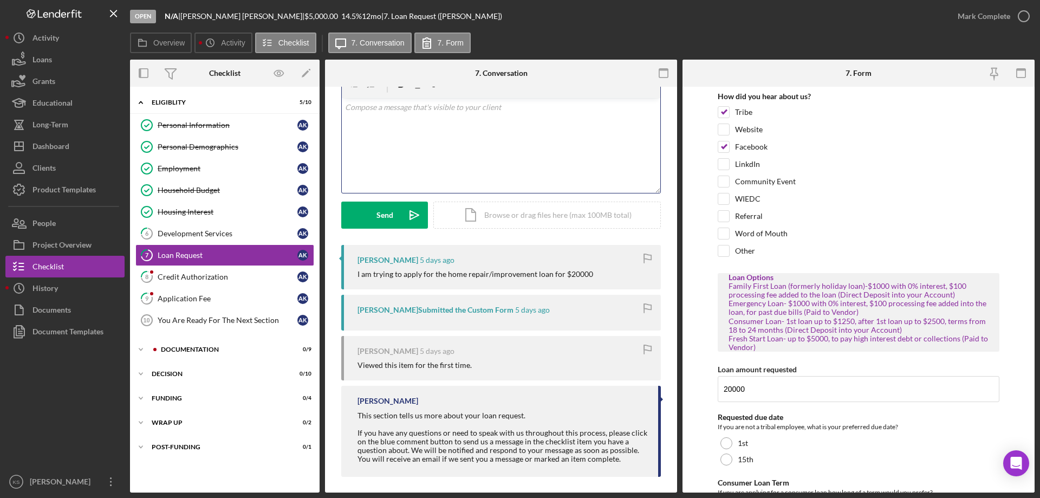
click at [561, 147] on div "v Color teal Color pink Remove color Add row above Add row below Add column bef…" at bounding box center [501, 145] width 319 height 95
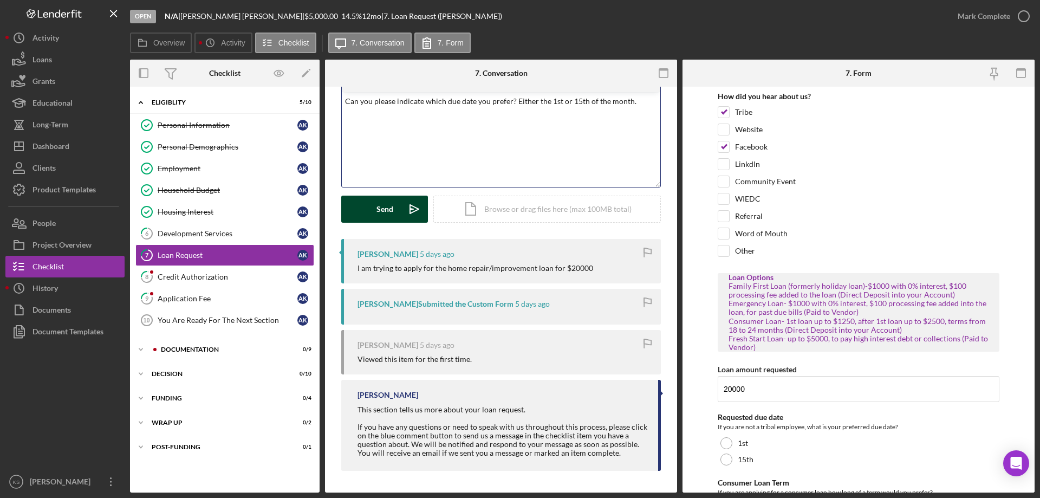
click at [364, 203] on button "Send Icon/icon-invite-send" at bounding box center [384, 209] width 87 height 27
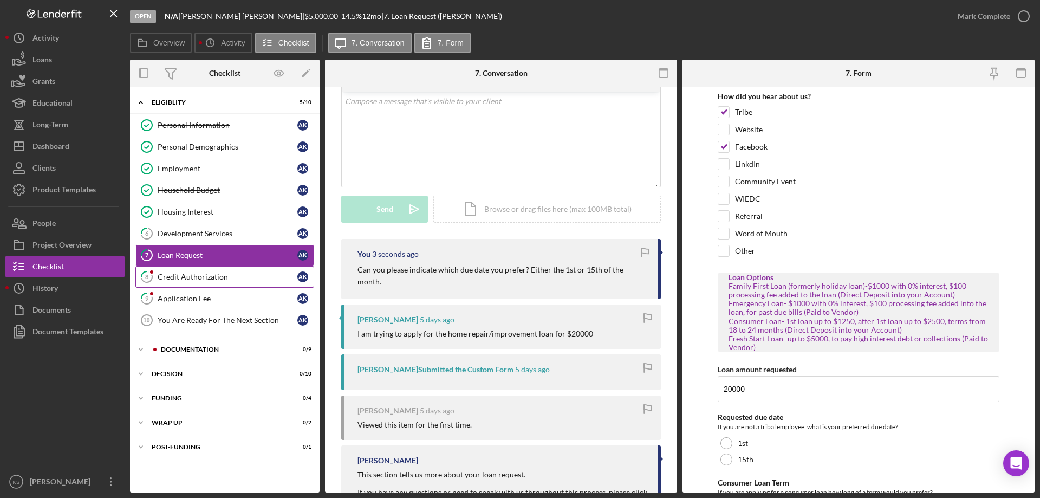
click at [209, 271] on link "8 Credit Authorization A K" at bounding box center [224, 277] width 179 height 22
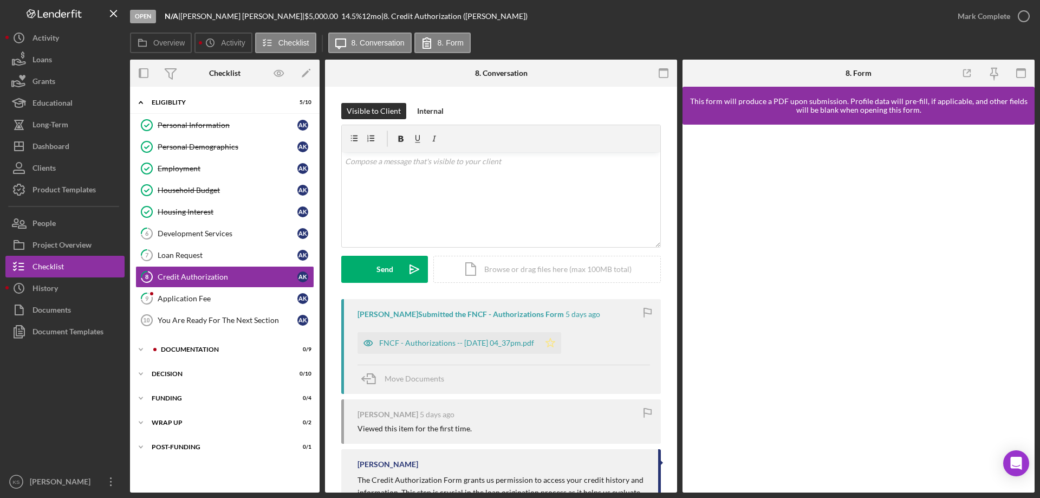
click at [555, 343] on polygon "button" at bounding box center [550, 342] width 9 height 9
click at [974, 21] on div "Mark Complete" at bounding box center [984, 16] width 53 height 22
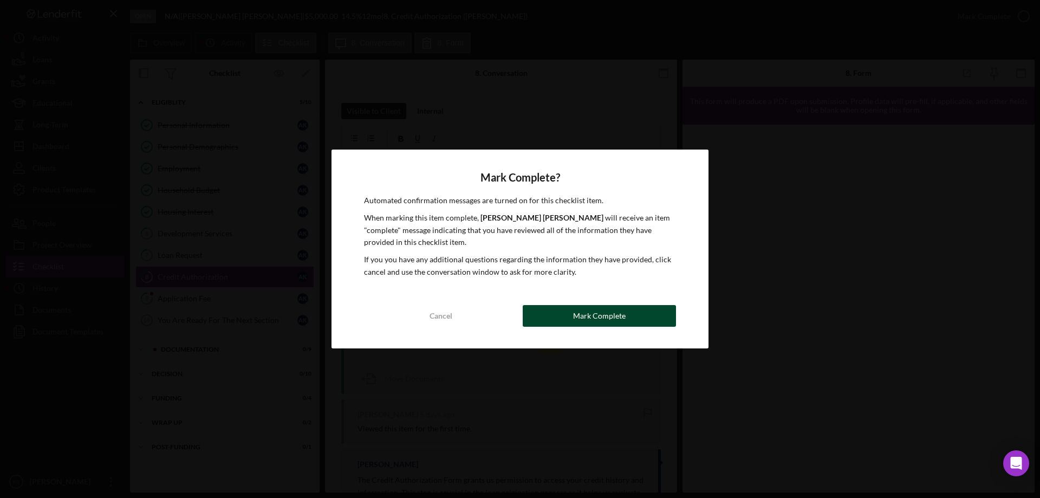
click at [627, 320] on button "Mark Complete" at bounding box center [599, 316] width 153 height 22
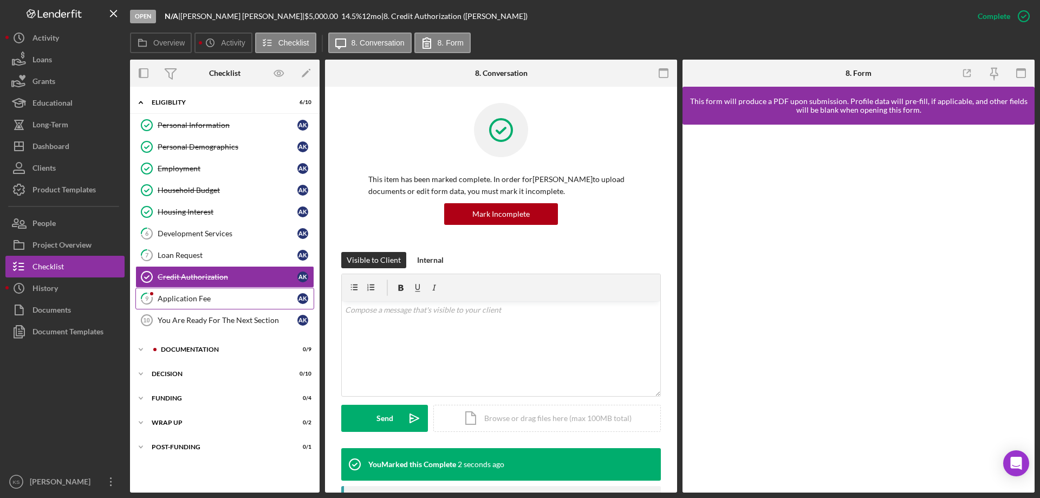
click at [241, 301] on div "Application Fee" at bounding box center [228, 298] width 140 height 9
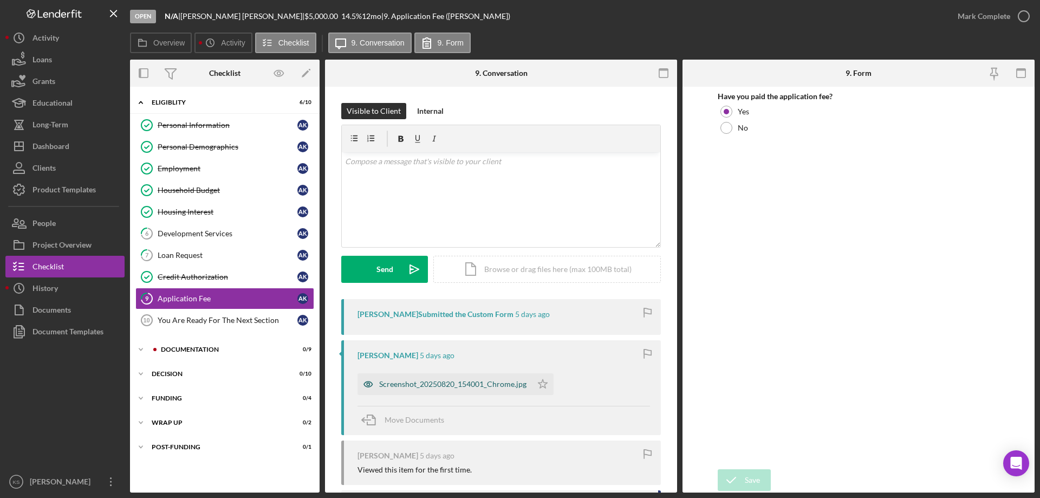
click at [453, 382] on div "Screenshot_20250820_154001_Chrome.jpg" at bounding box center [452, 384] width 147 height 9
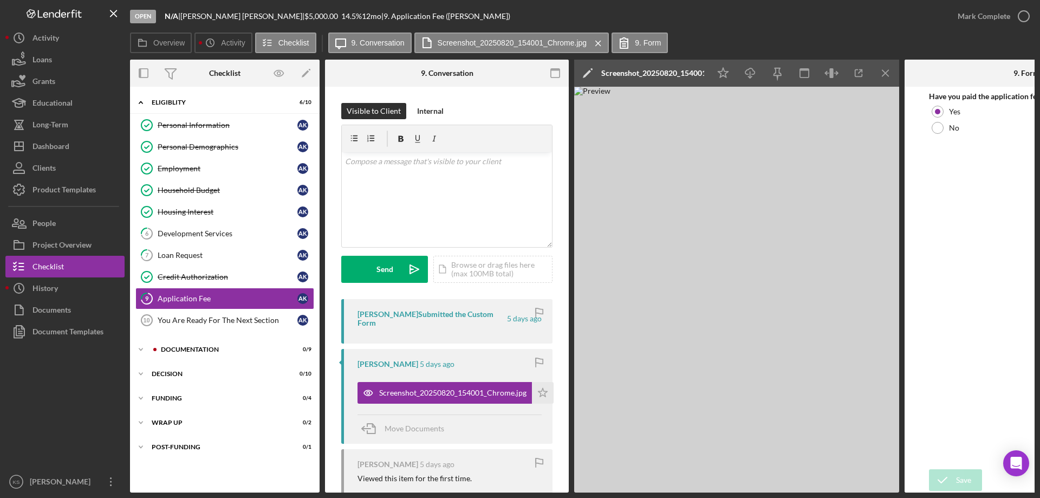
click at [889, 73] on icon "Icon/Menu Close" at bounding box center [886, 73] width 24 height 24
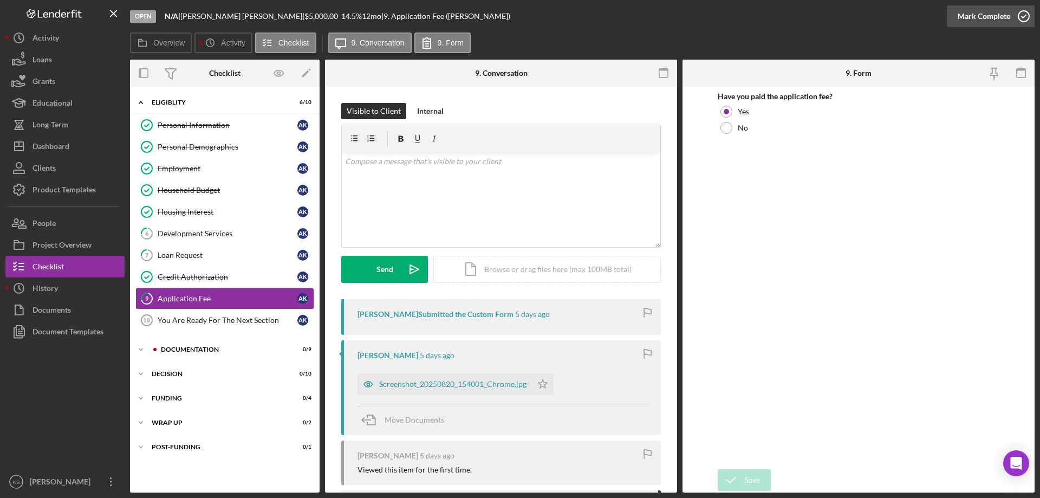
click at [984, 22] on div "Mark Complete" at bounding box center [984, 16] width 53 height 22
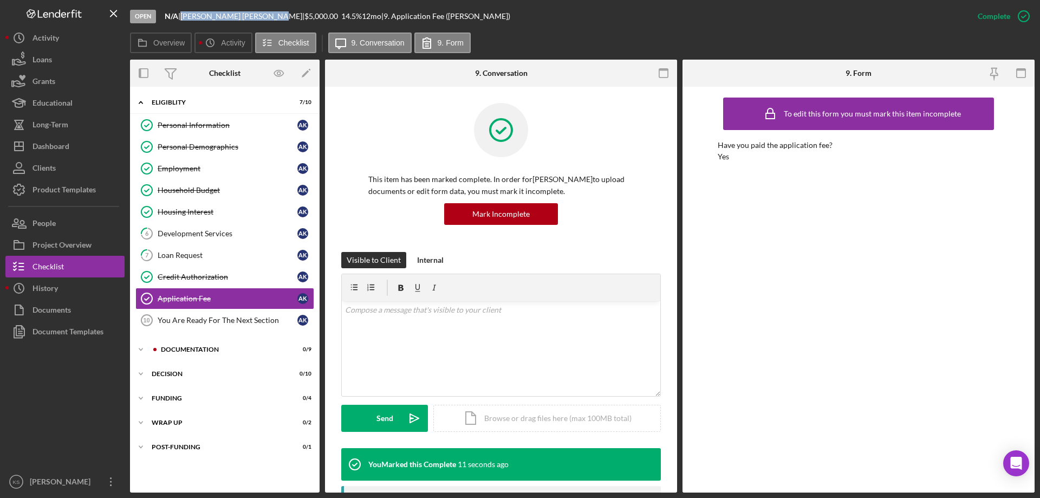
drag, startPoint x: 186, startPoint y: 16, endPoint x: 251, endPoint y: 15, distance: 64.5
click at [251, 15] on div "[PERSON_NAME] |" at bounding box center [242, 16] width 124 height 9
click at [400, 116] on div at bounding box center [500, 138] width 265 height 70
click at [212, 122] on div "Personal Information" at bounding box center [228, 125] width 140 height 9
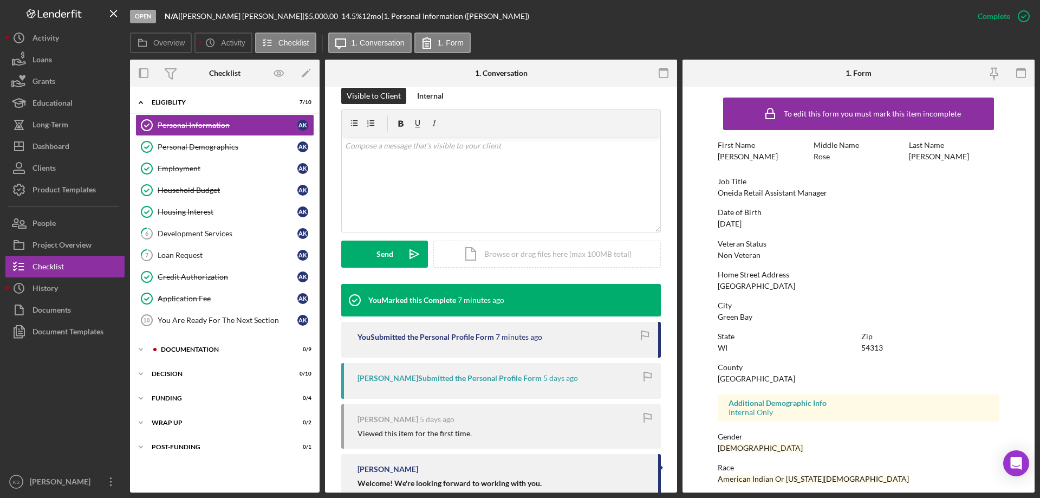
scroll to position [334, 0]
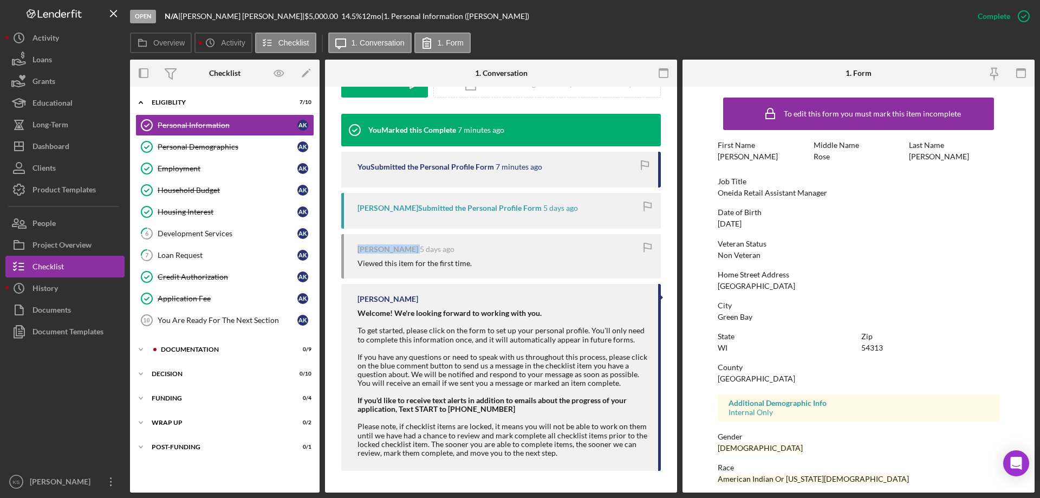
drag, startPoint x: 360, startPoint y: 248, endPoint x: 425, endPoint y: 250, distance: 65.0
click at [425, 250] on div "[PERSON_NAME] [DATE]" at bounding box center [504, 249] width 293 height 9
copy div "[PERSON_NAME]"
click at [86, 149] on button "Icon/Dashboard Dashboard" at bounding box center [64, 146] width 119 height 22
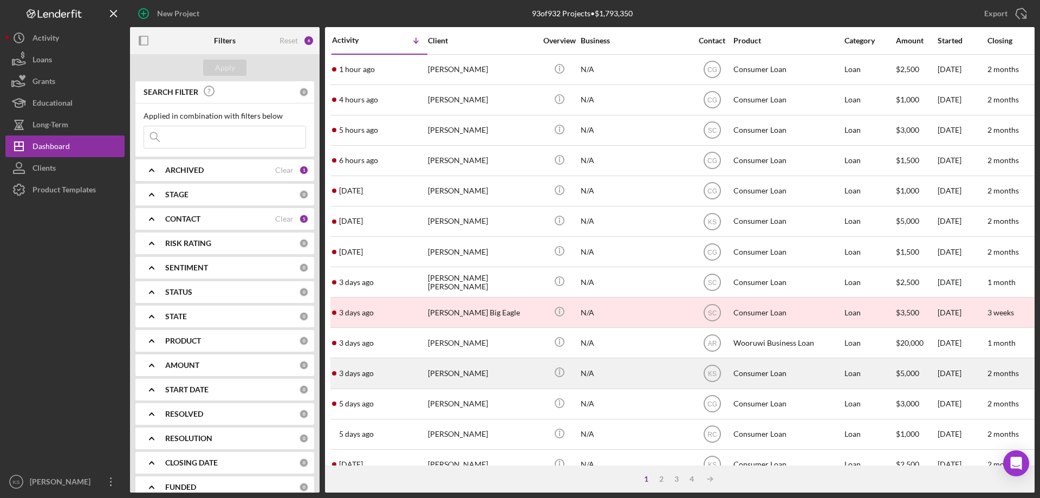
click at [480, 381] on div "[PERSON_NAME]" at bounding box center [482, 373] width 108 height 29
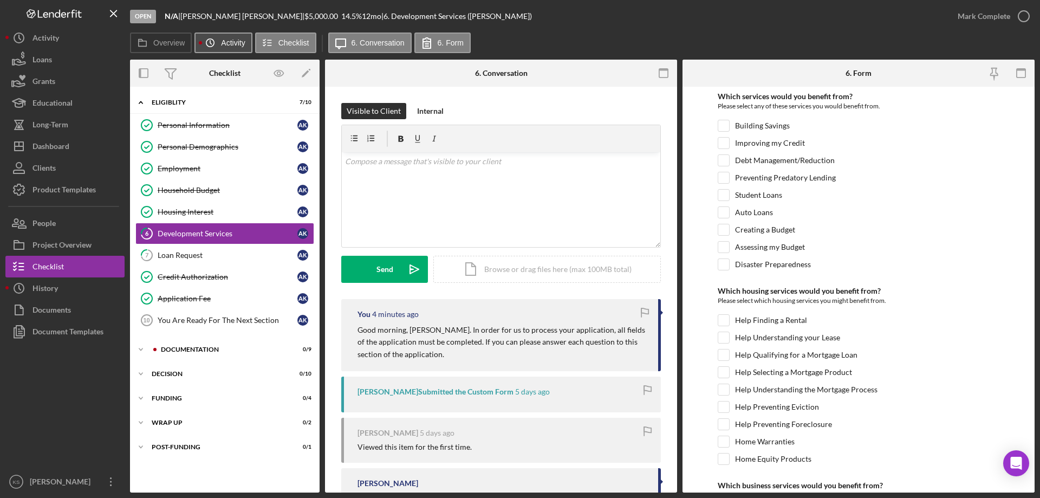
click at [236, 40] on label "Activity" at bounding box center [233, 42] width 24 height 9
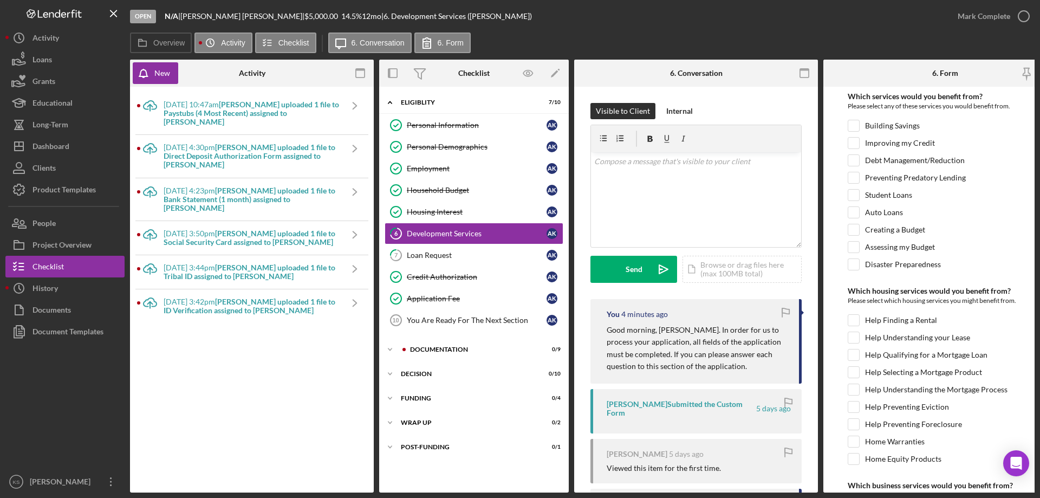
click at [242, 113] on b "[PERSON_NAME] uploaded 1 file to Paystubs (4 Most Recent) assigned to [PERSON_N…" at bounding box center [252, 113] width 176 height 27
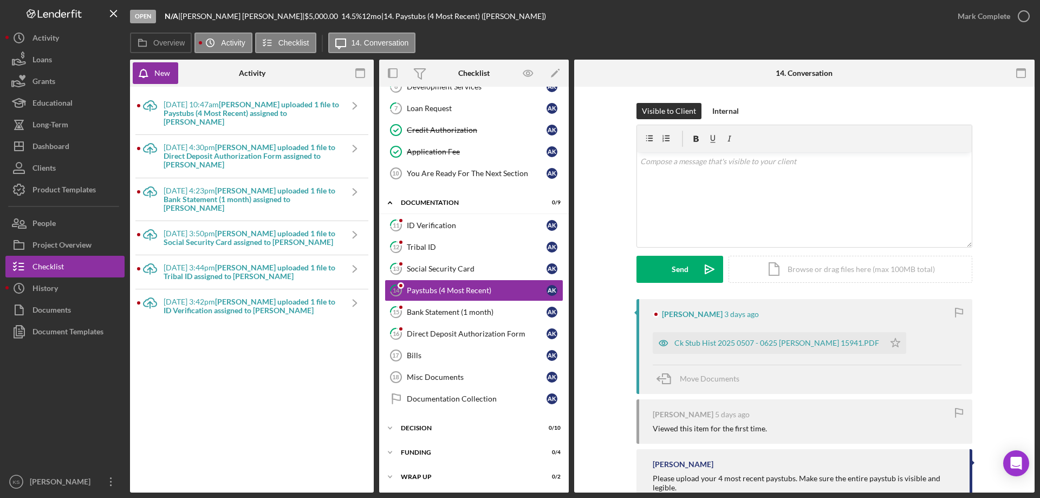
scroll to position [148, 0]
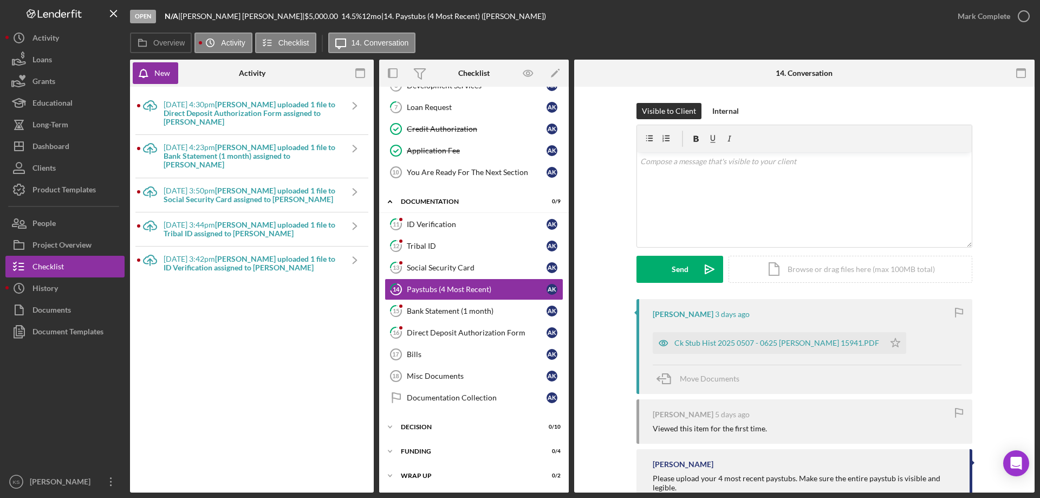
click at [221, 178] on div "[DATE] 3:50pm [PERSON_NAME] uploaded 1 file to Social Security Card assigned to…" at bounding box center [253, 195] width 178 height 34
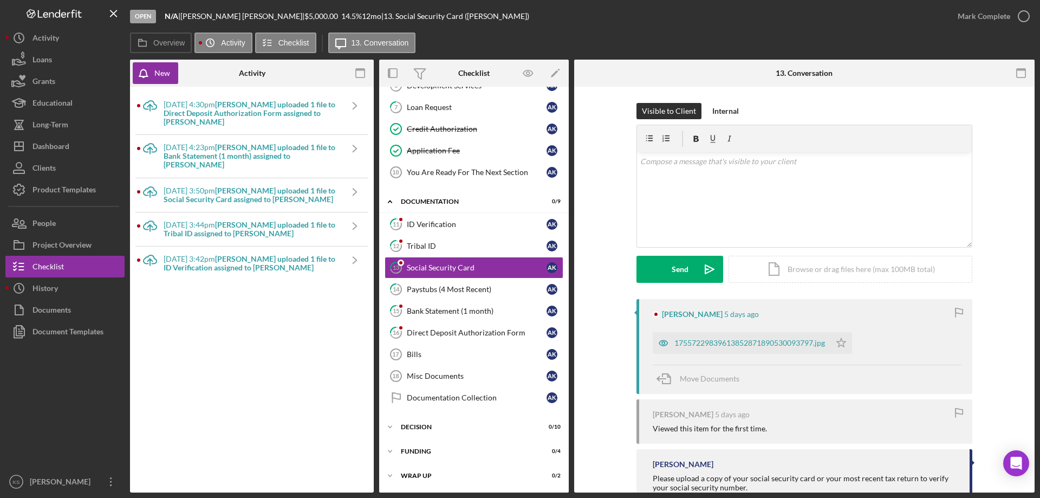
click at [217, 220] on b "[PERSON_NAME] uploaded 1 file to Tribal ID assigned to [PERSON_NAME]" at bounding box center [250, 229] width 172 height 18
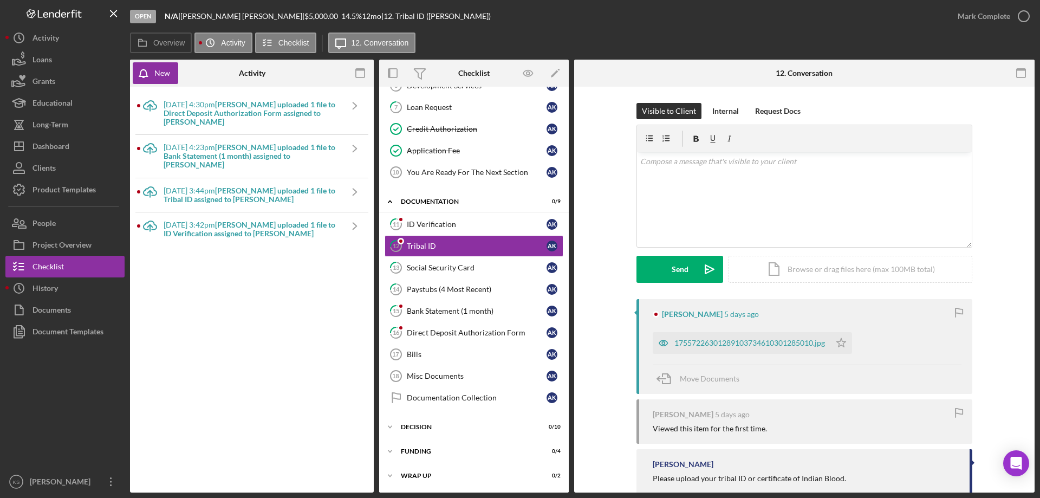
click at [217, 212] on div "[DATE] 3:42pm [PERSON_NAME] uploaded 1 file to ID Verification assigned to [PER…" at bounding box center [253, 229] width 178 height 34
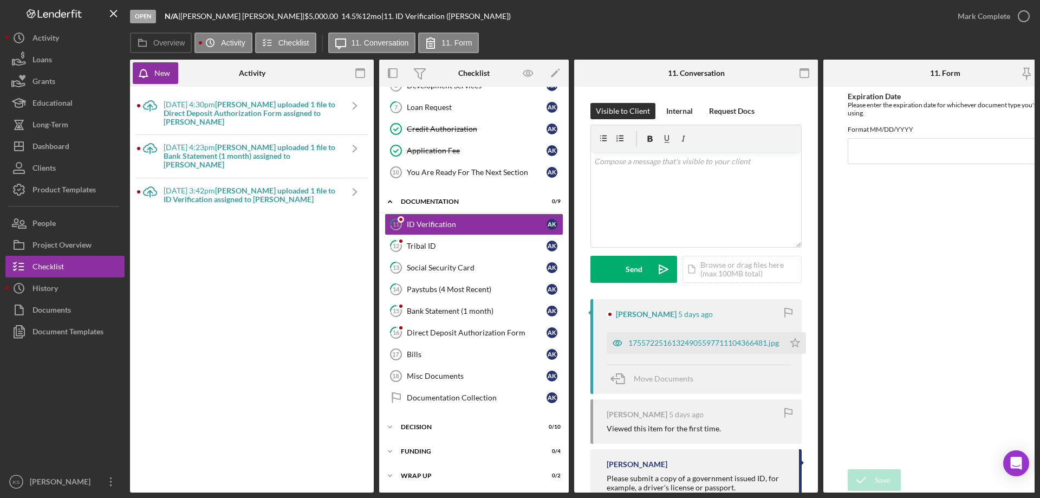
drag, startPoint x: 216, startPoint y: 186, endPoint x: 217, endPoint y: 168, distance: 17.3
drag, startPoint x: 218, startPoint y: 152, endPoint x: 220, endPoint y: 126, distance: 25.6
click at [218, 150] on div "[DATE] 4:23pm [PERSON_NAME] uploaded 1 file to Bank Statement (1 month) assigne…" at bounding box center [253, 156] width 178 height 26
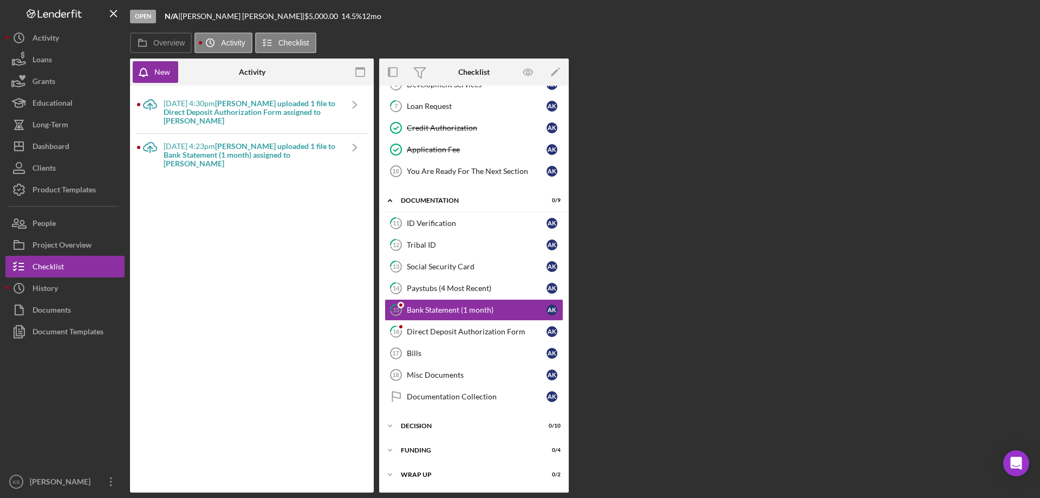
click at [221, 116] on b "[PERSON_NAME] uploaded 1 file to Direct Deposit Authorization Form assigned to …" at bounding box center [250, 112] width 172 height 27
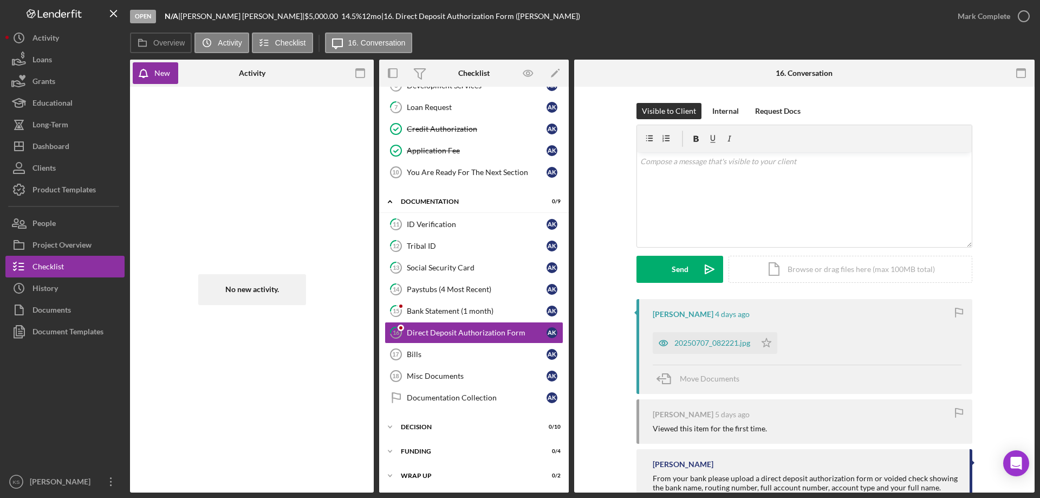
click at [218, 198] on div "No new activity." at bounding box center [251, 289] width 233 height 395
click at [66, 146] on div "Dashboard" at bounding box center [51, 147] width 37 height 24
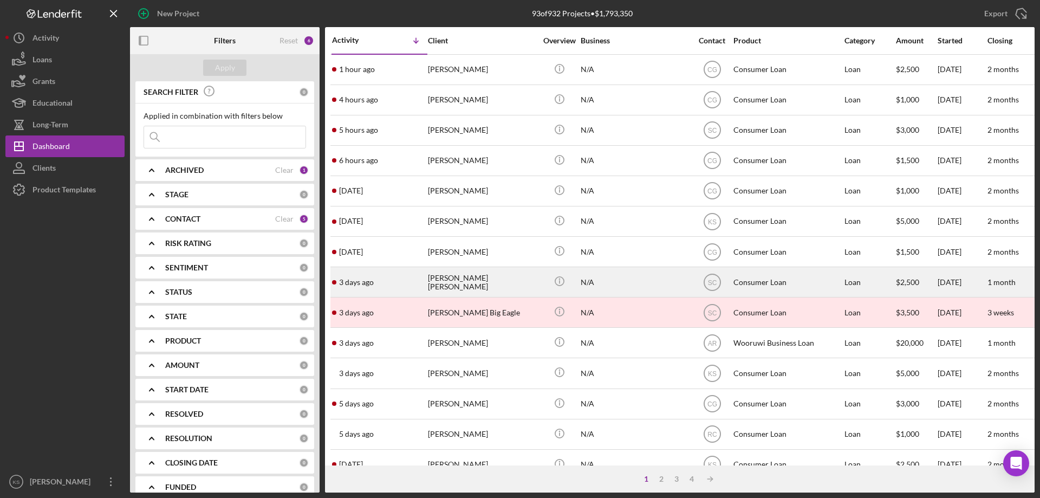
click at [489, 289] on div "[PERSON_NAME] [PERSON_NAME]" at bounding box center [482, 282] width 108 height 29
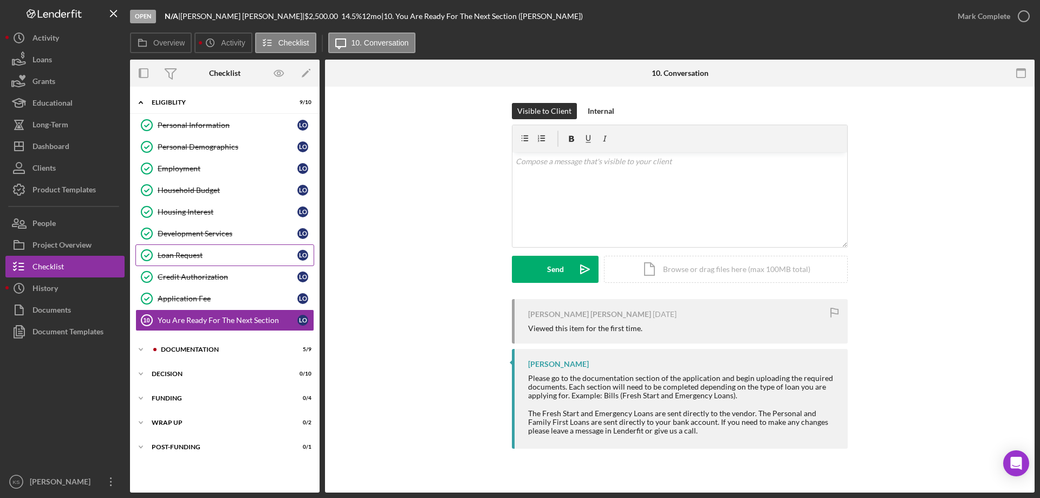
click at [189, 262] on link "Loan Request Loan Request L O" at bounding box center [224, 255] width 179 height 22
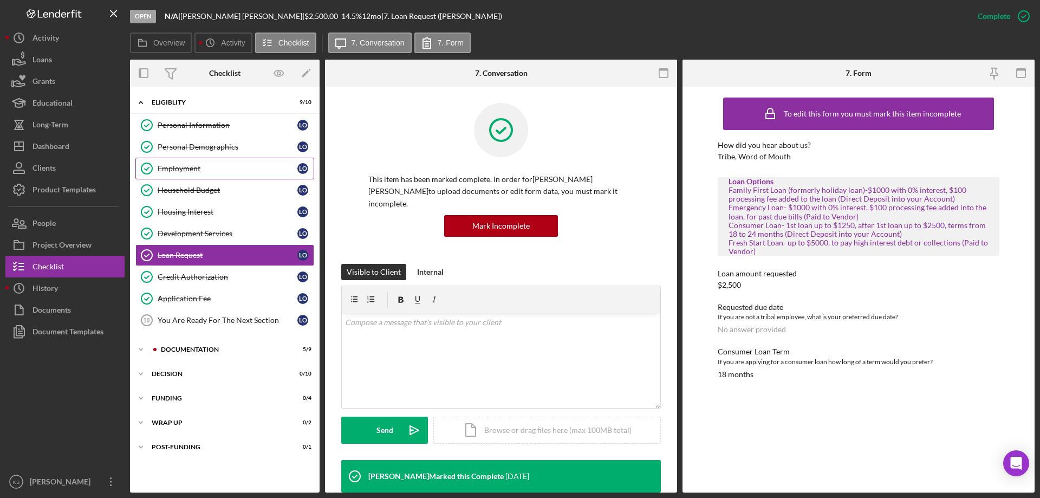
click at [188, 174] on link "Employment Employment L O" at bounding box center [224, 169] width 179 height 22
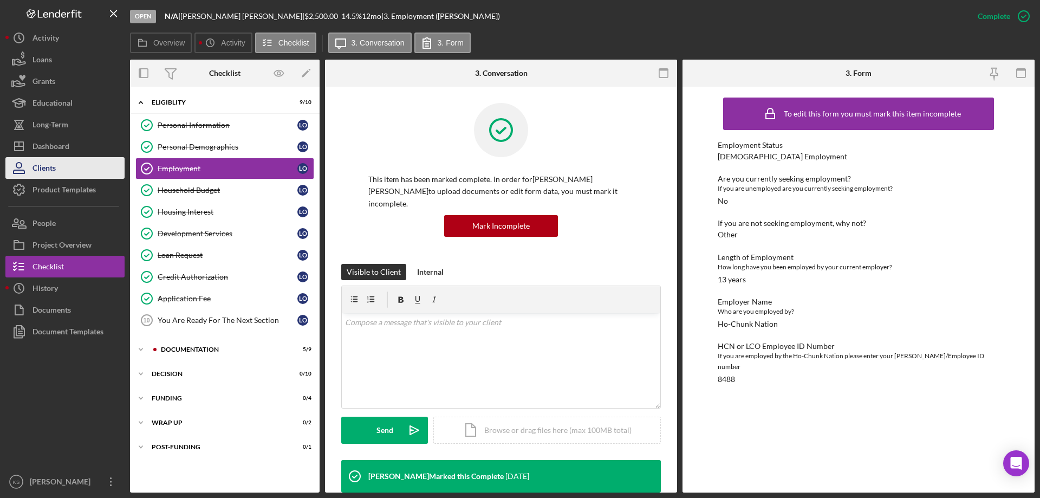
click at [53, 165] on div "Clients" at bounding box center [44, 169] width 23 height 24
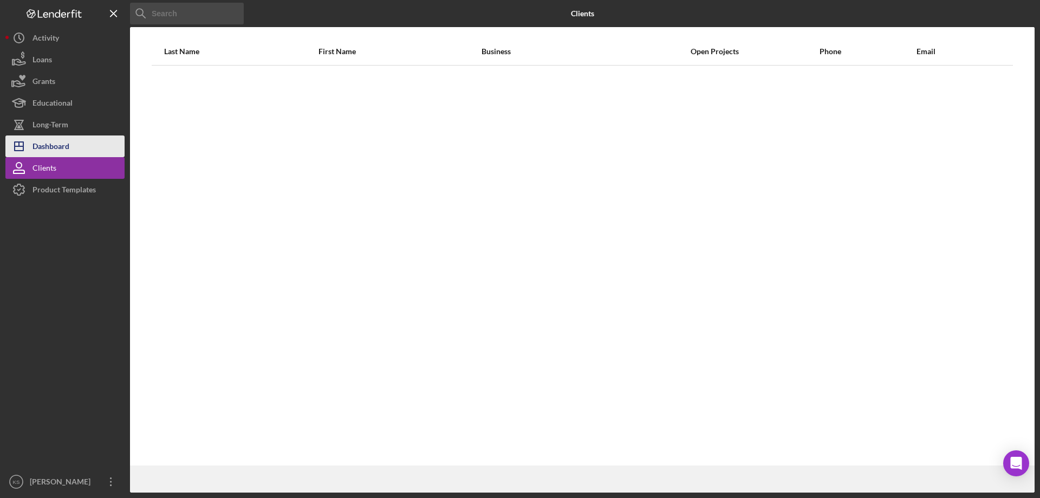
click at [60, 153] on div "Dashboard" at bounding box center [51, 147] width 37 height 24
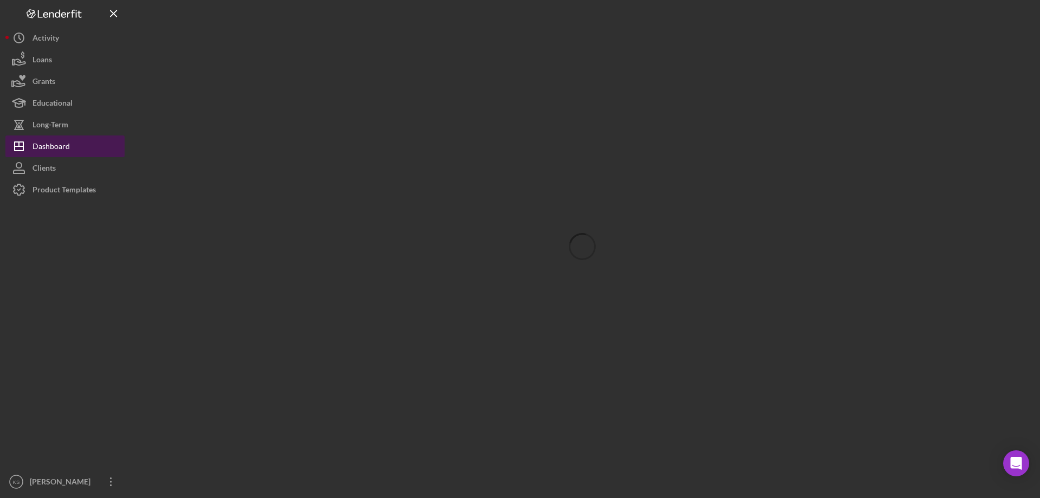
click at [53, 149] on div "Dashboard" at bounding box center [51, 147] width 37 height 24
click at [79, 153] on button "Icon/Dashboard Dashboard" at bounding box center [64, 146] width 119 height 22
